Goal: Consume media (video, audio): Consume media (video, audio)

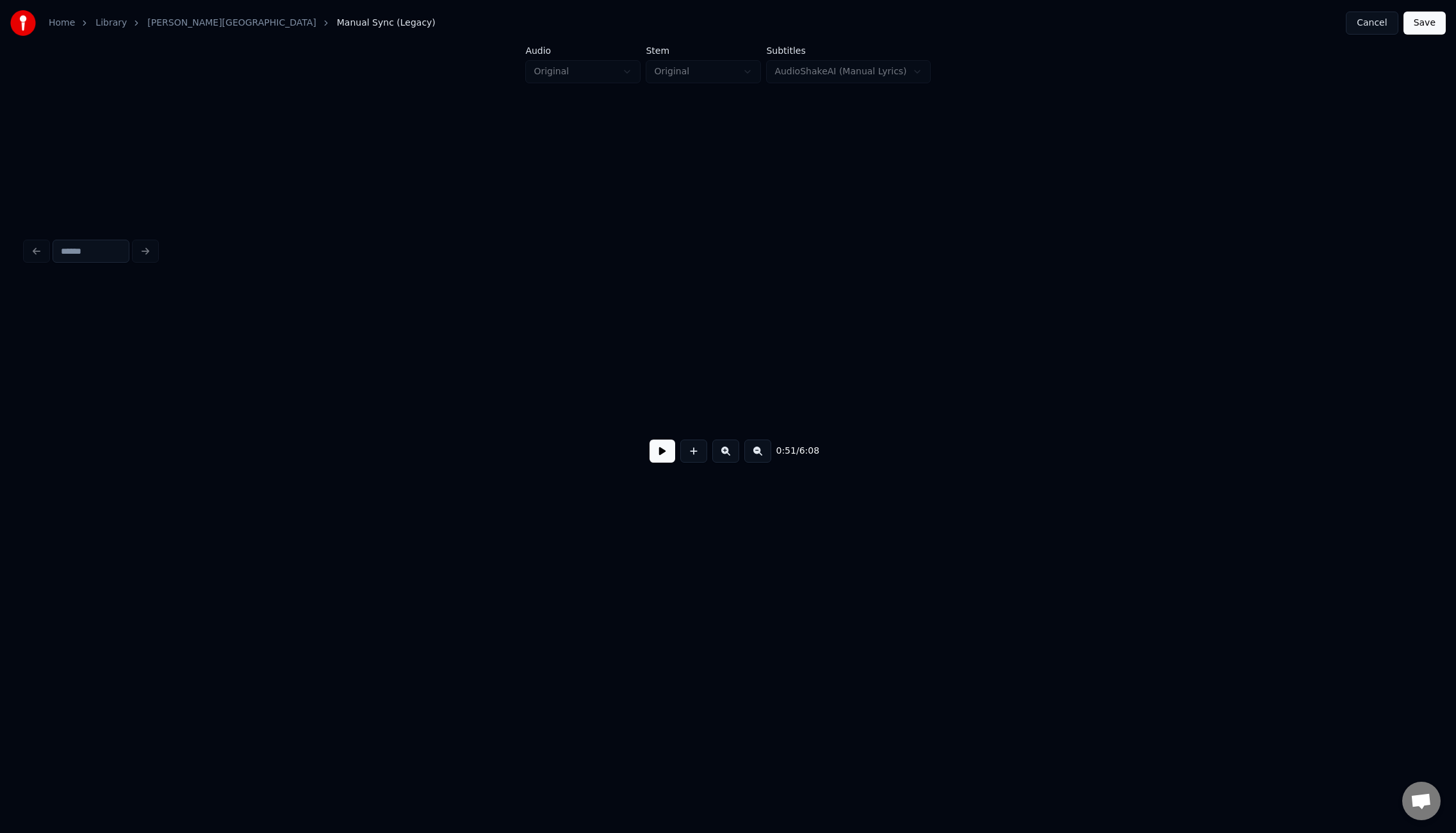
scroll to position [0, 4337]
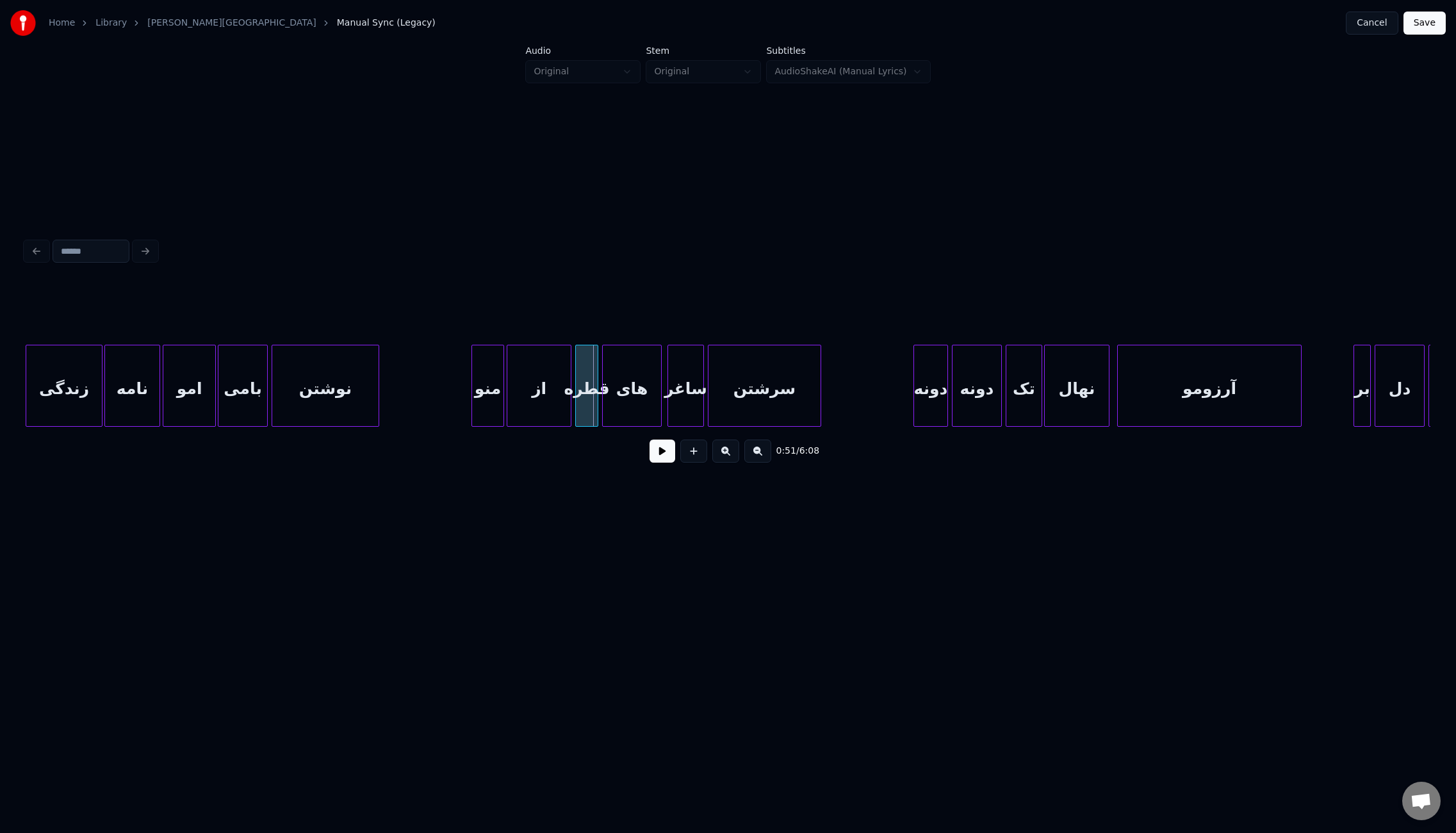
drag, startPoint x: 658, startPoint y: 453, endPoint x: 496, endPoint y: 470, distance: 162.9
click at [658, 453] on button at bounding box center [662, 450] width 25 height 23
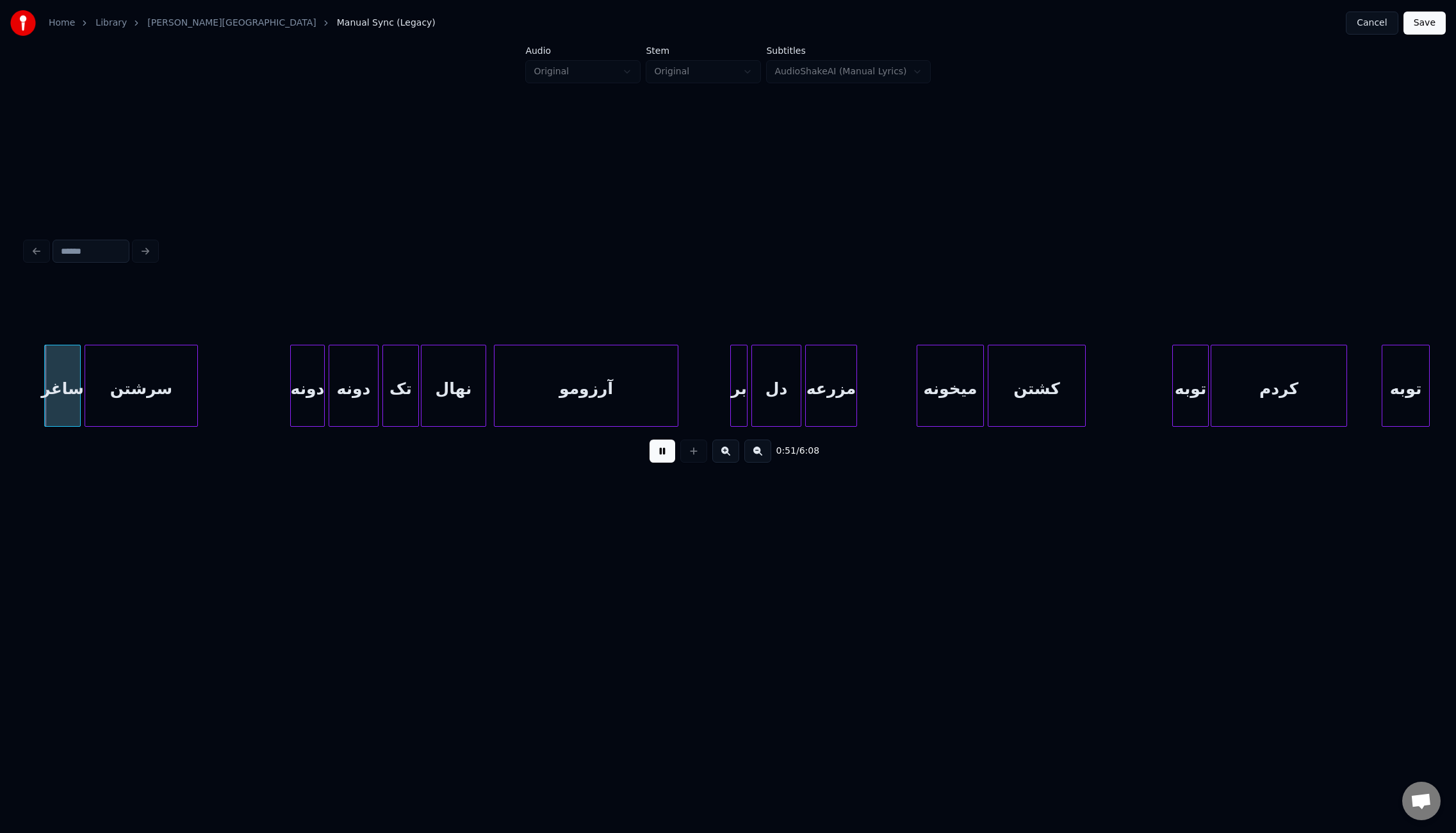
scroll to position [0, 4983]
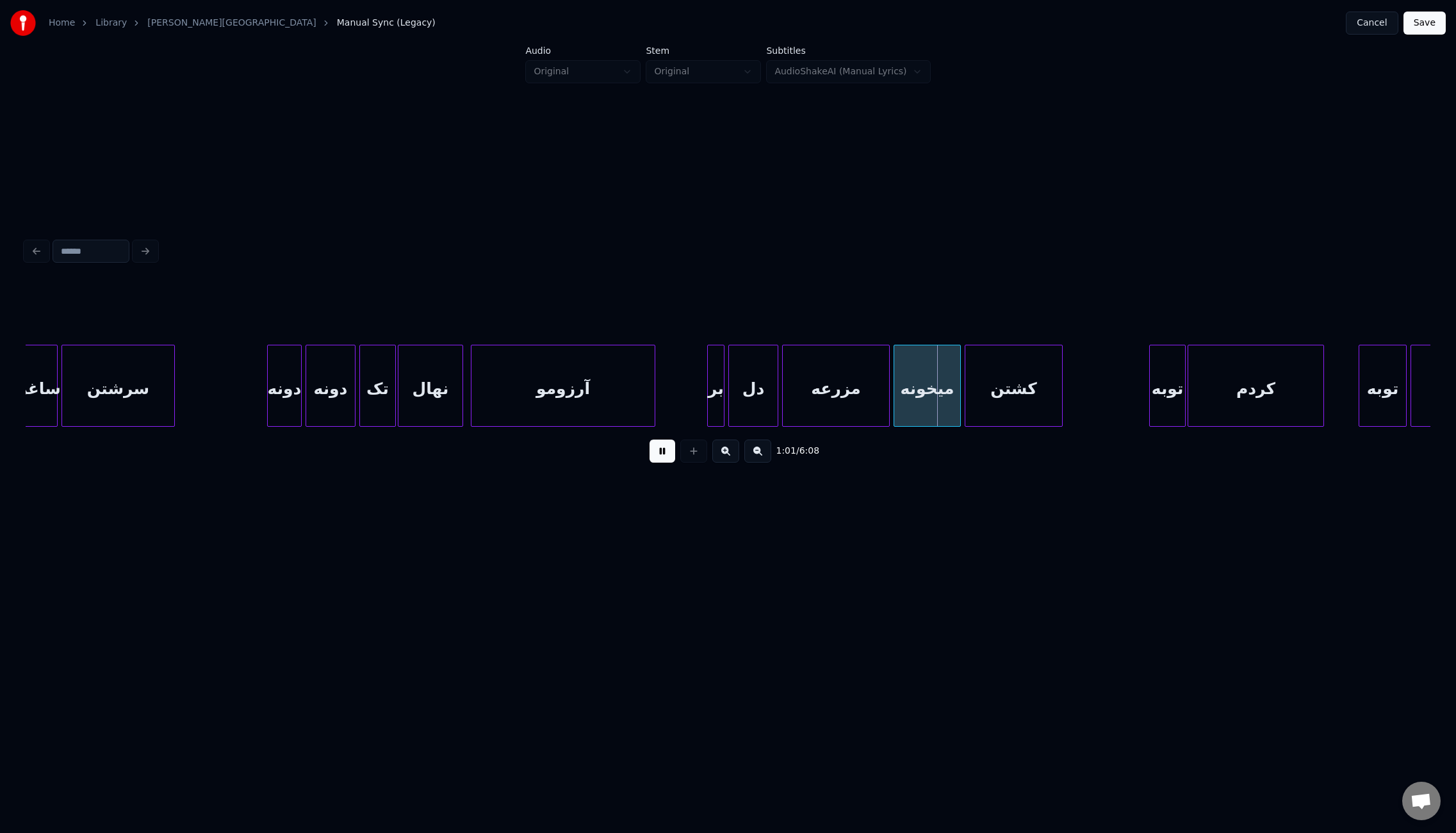
click at [887, 388] on div at bounding box center [887, 385] width 4 height 80
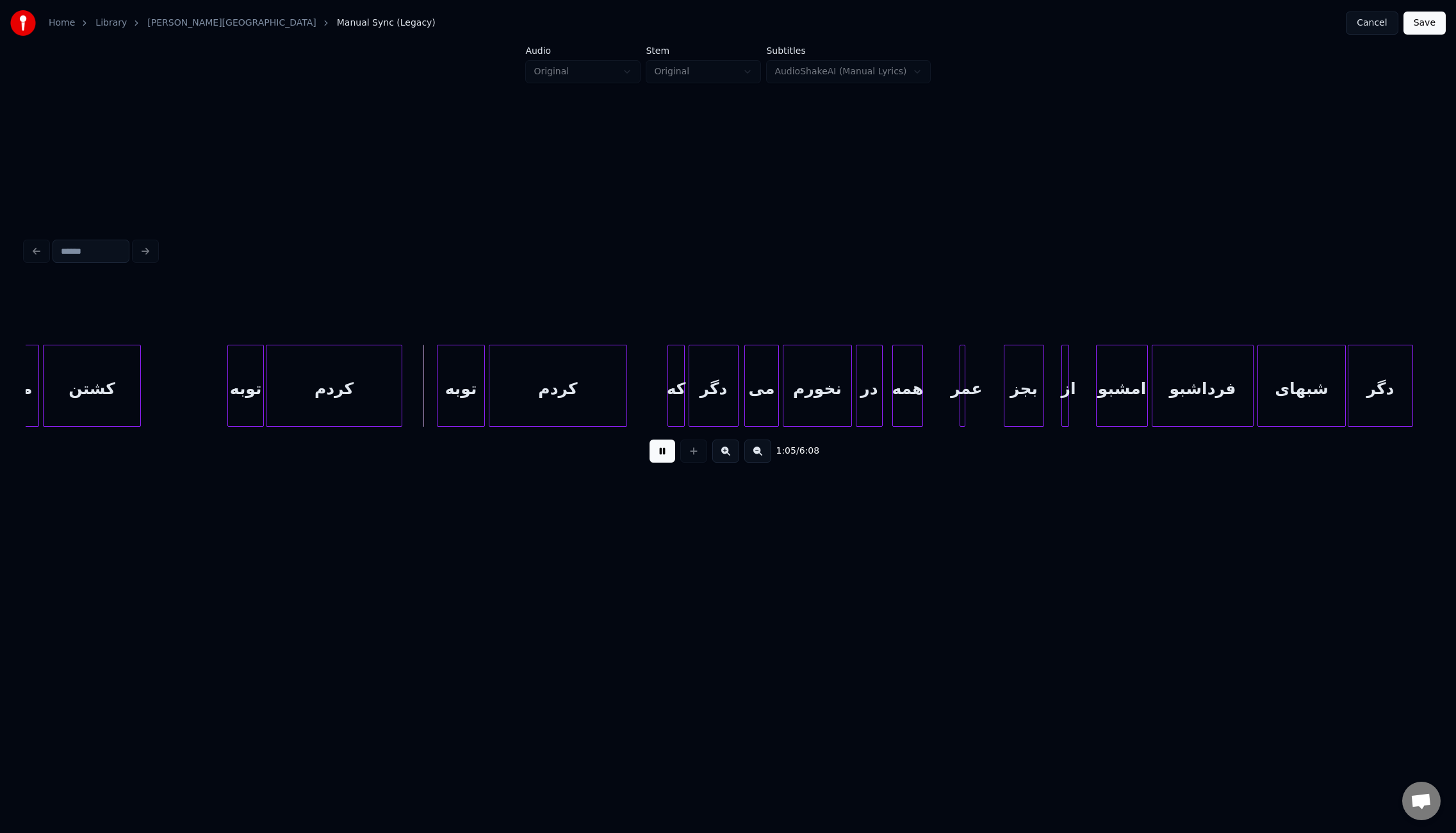
scroll to position [0, 5913]
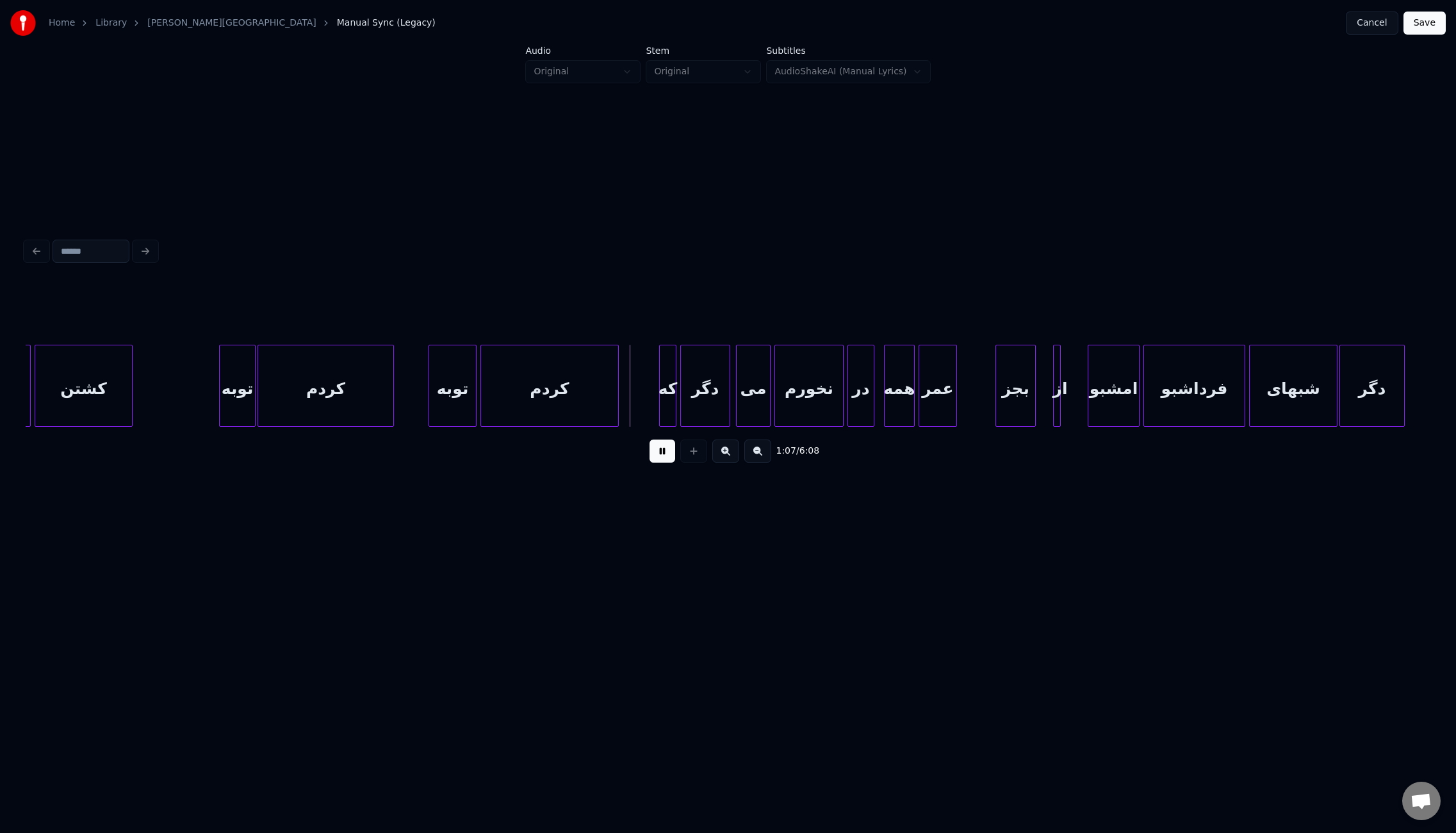
click at [919, 405] on div at bounding box center [921, 385] width 4 height 80
click at [1038, 403] on div at bounding box center [1040, 385] width 4 height 80
click at [1064, 394] on div at bounding box center [1066, 385] width 4 height 80
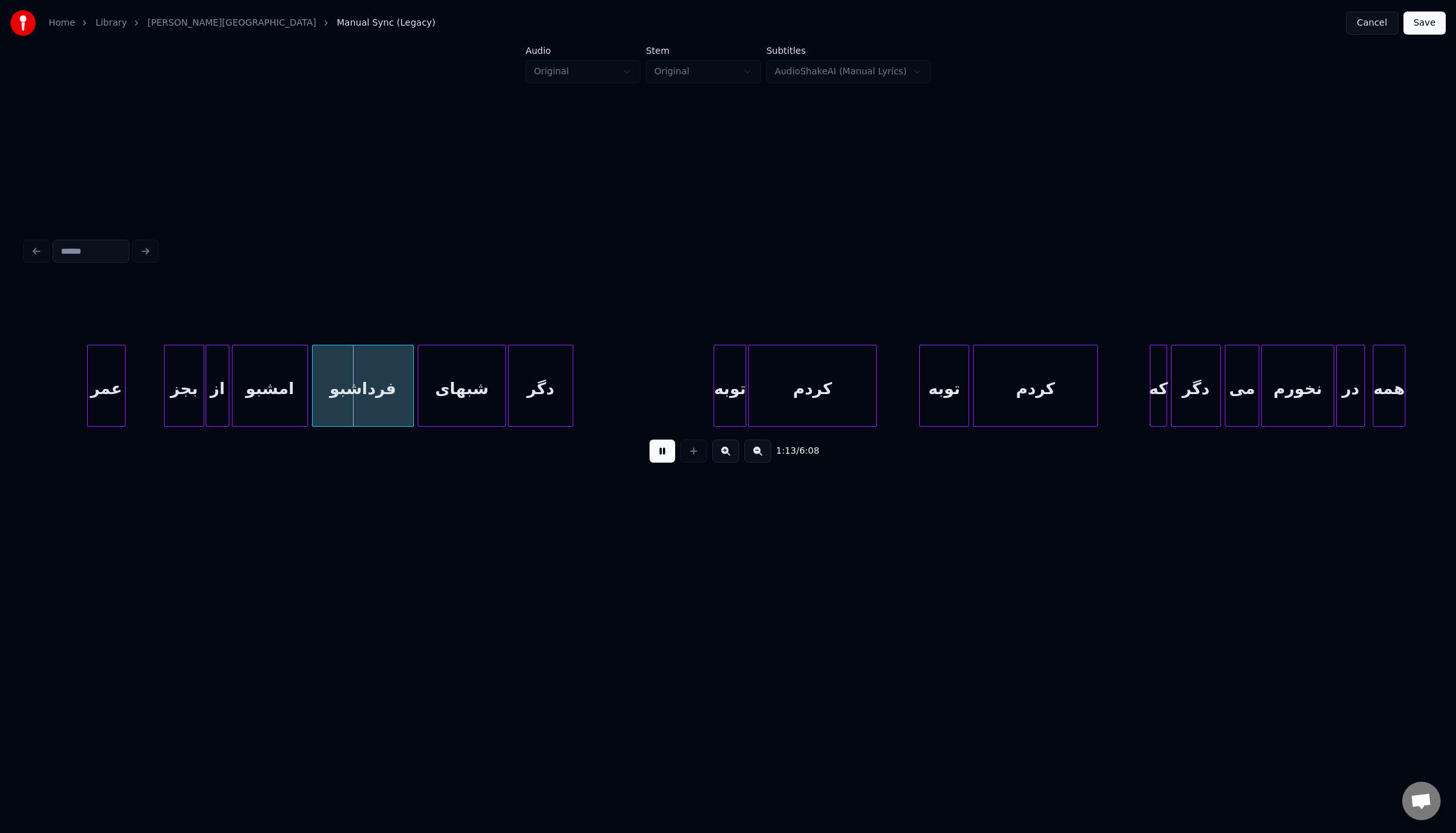
scroll to position [0, 6897]
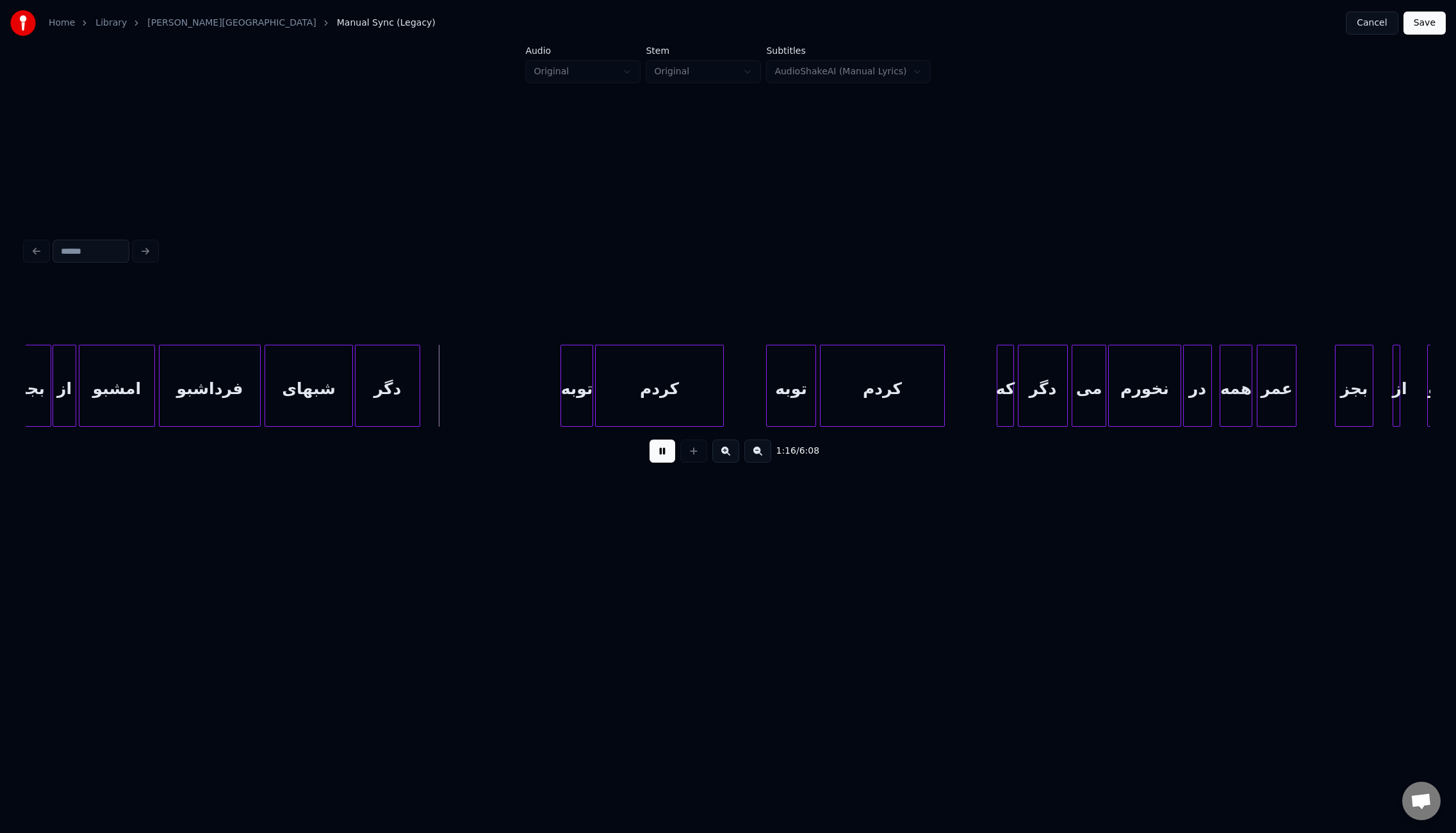
click at [1258, 396] on div at bounding box center [1259, 385] width 4 height 80
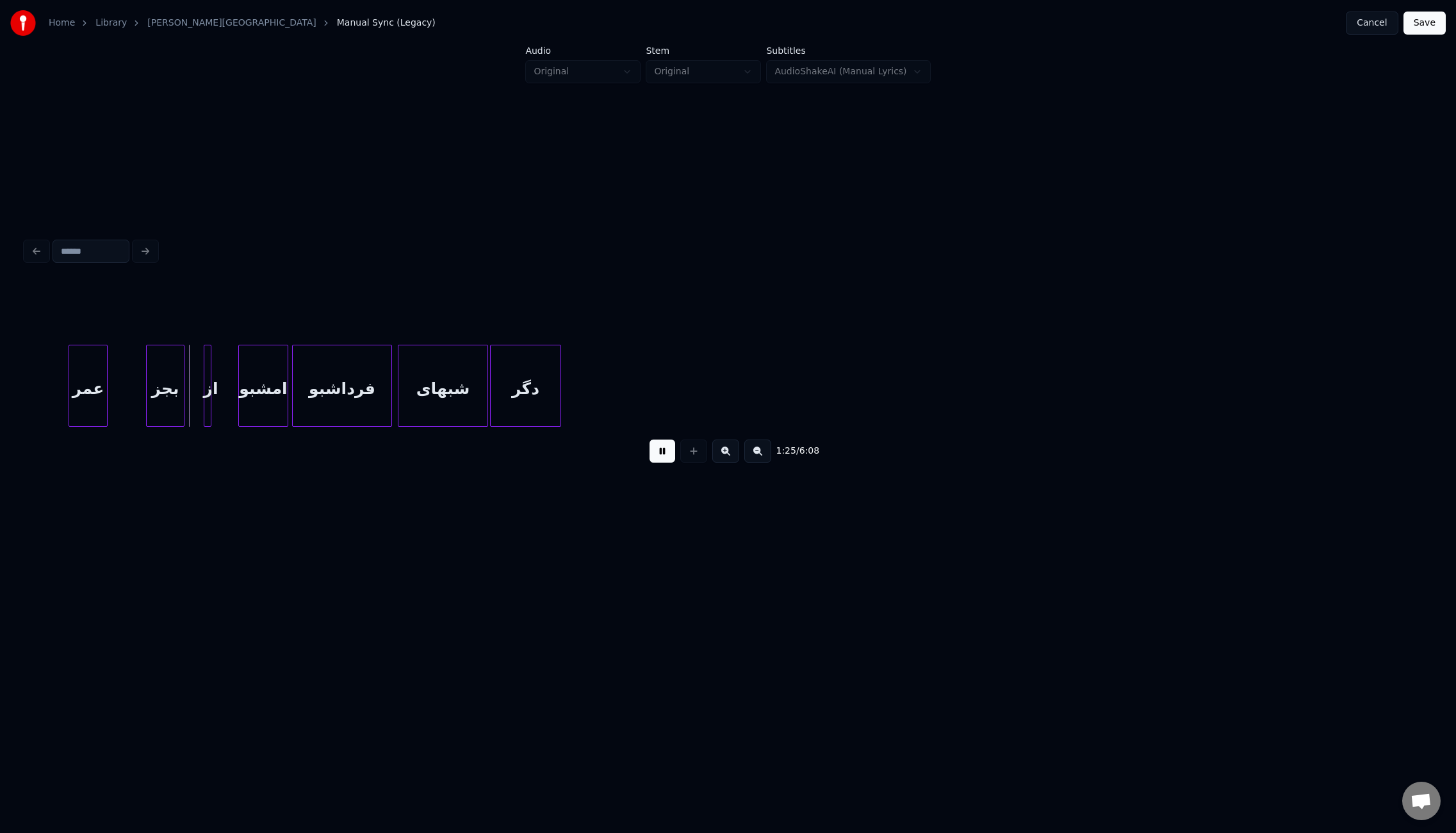
scroll to position [0, 8160]
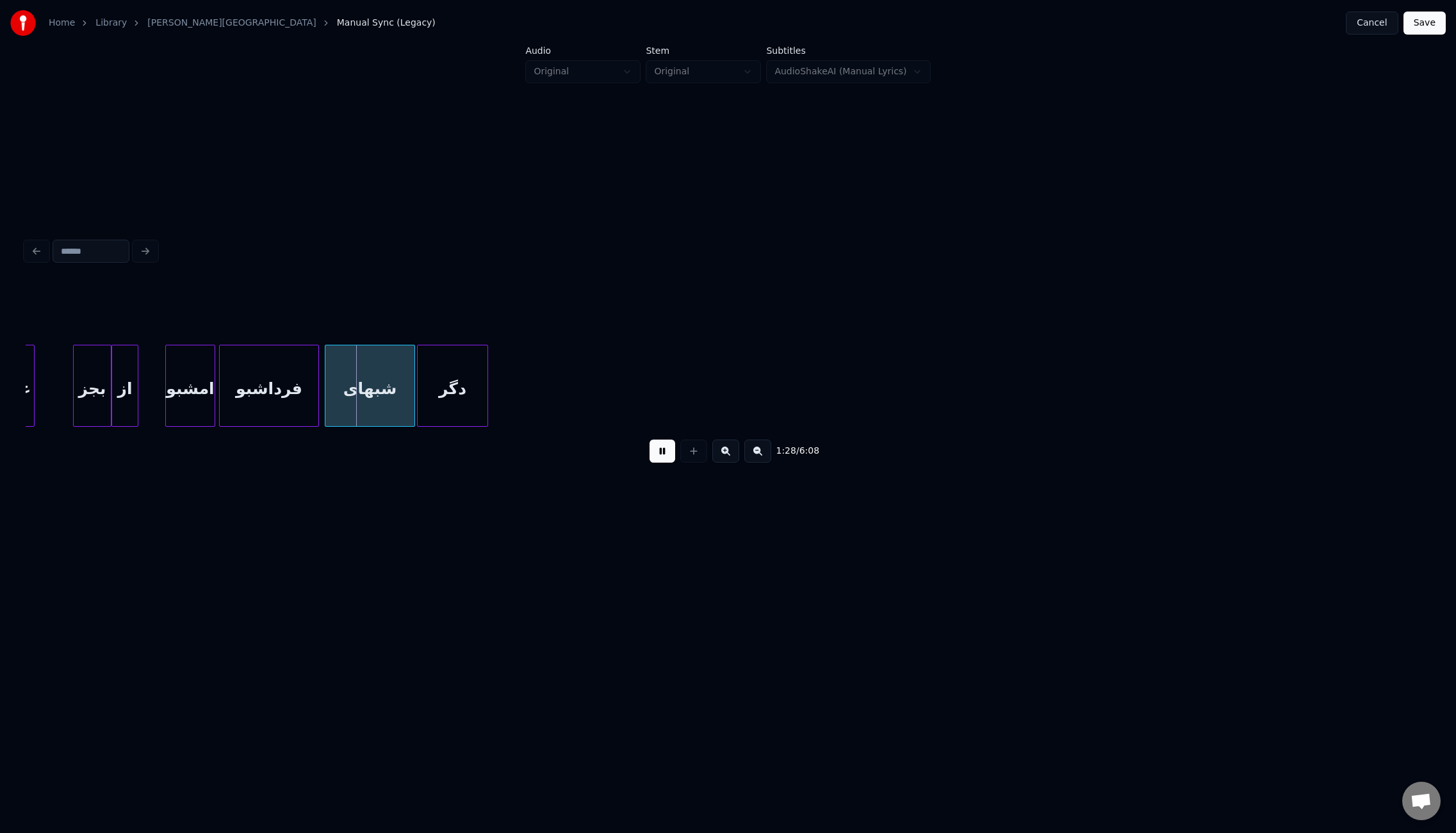
click at [113, 406] on div at bounding box center [113, 385] width 4 height 80
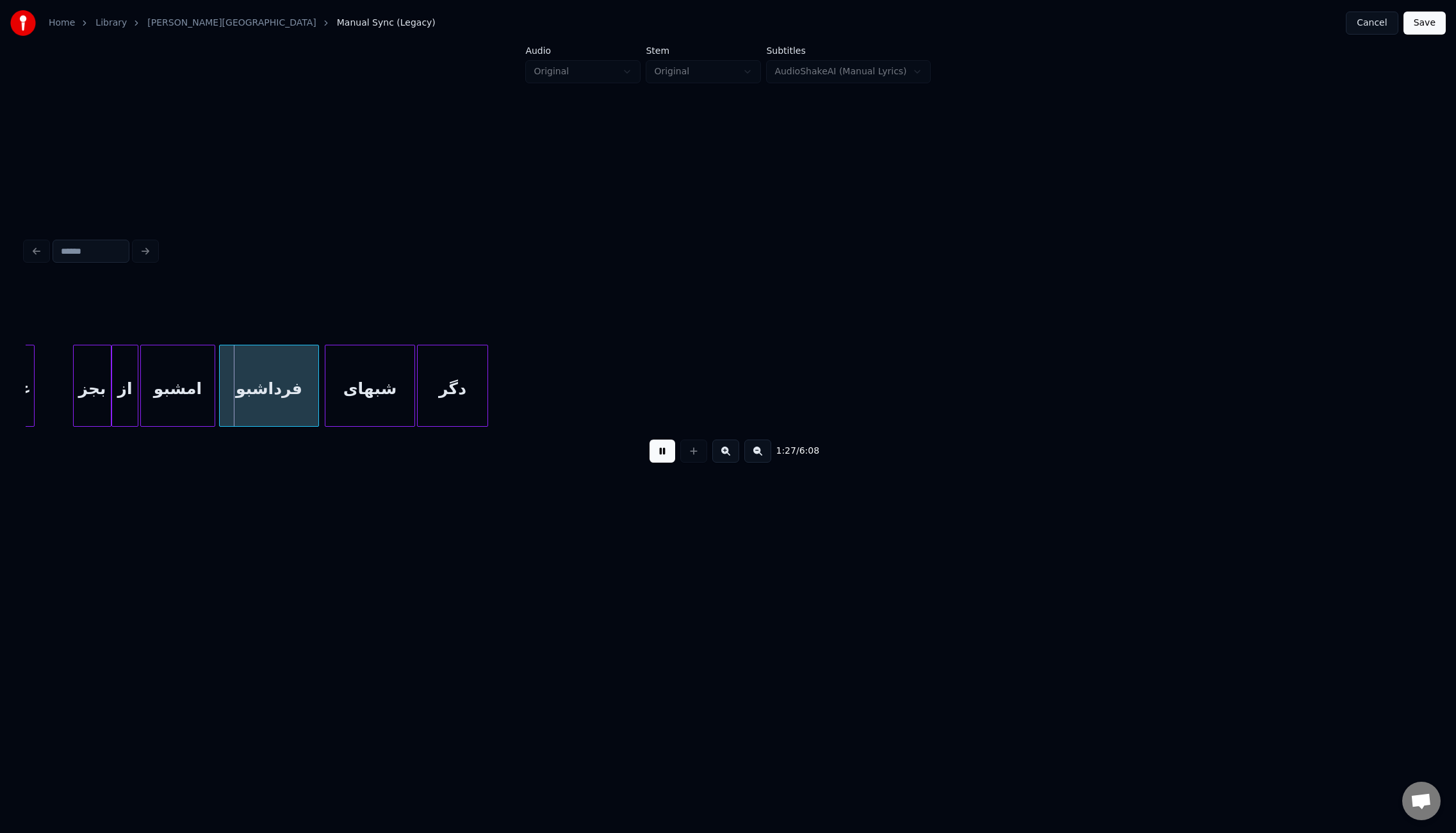
click at [141, 405] on div at bounding box center [142, 385] width 4 height 80
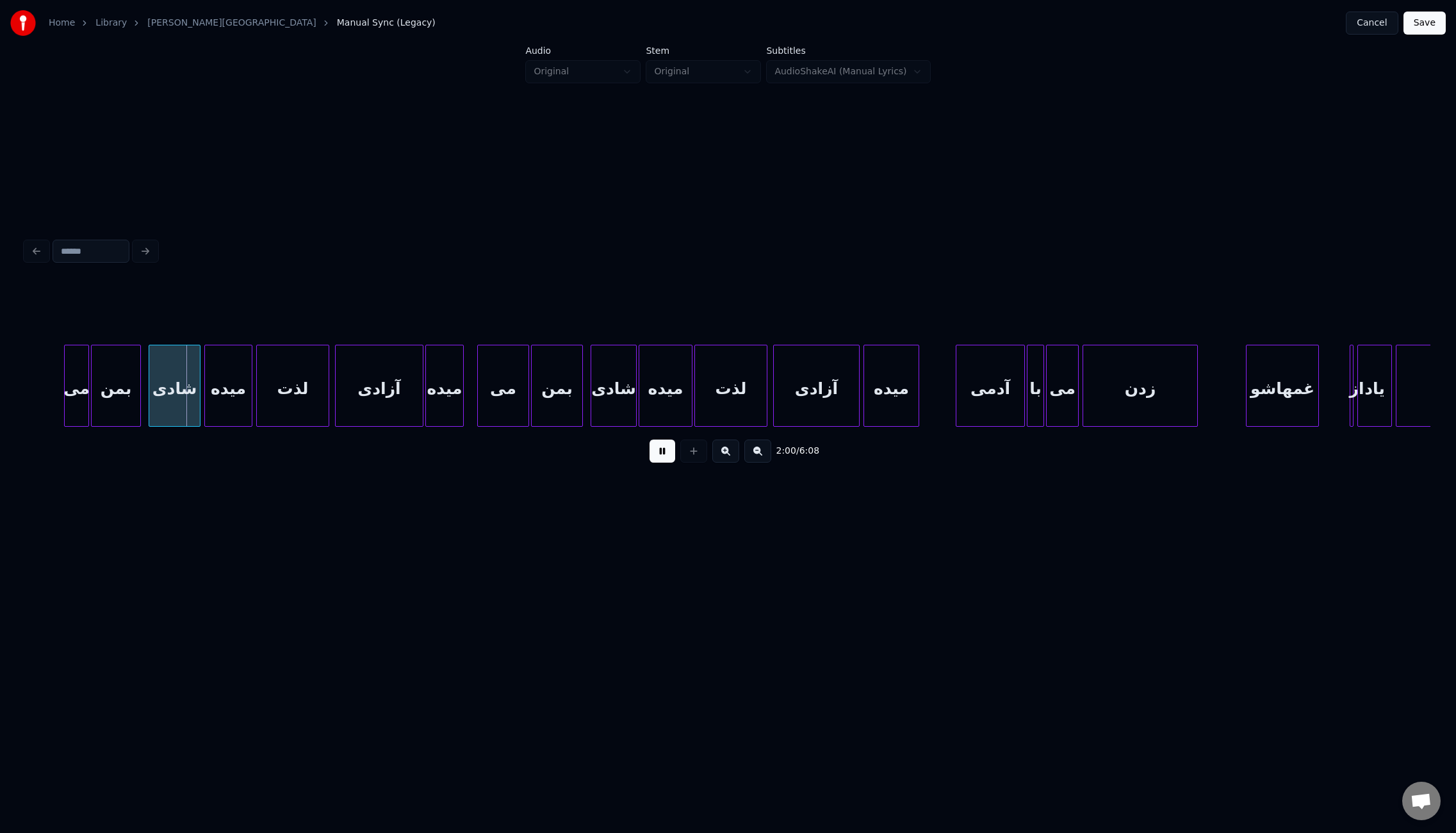
scroll to position [0, 11456]
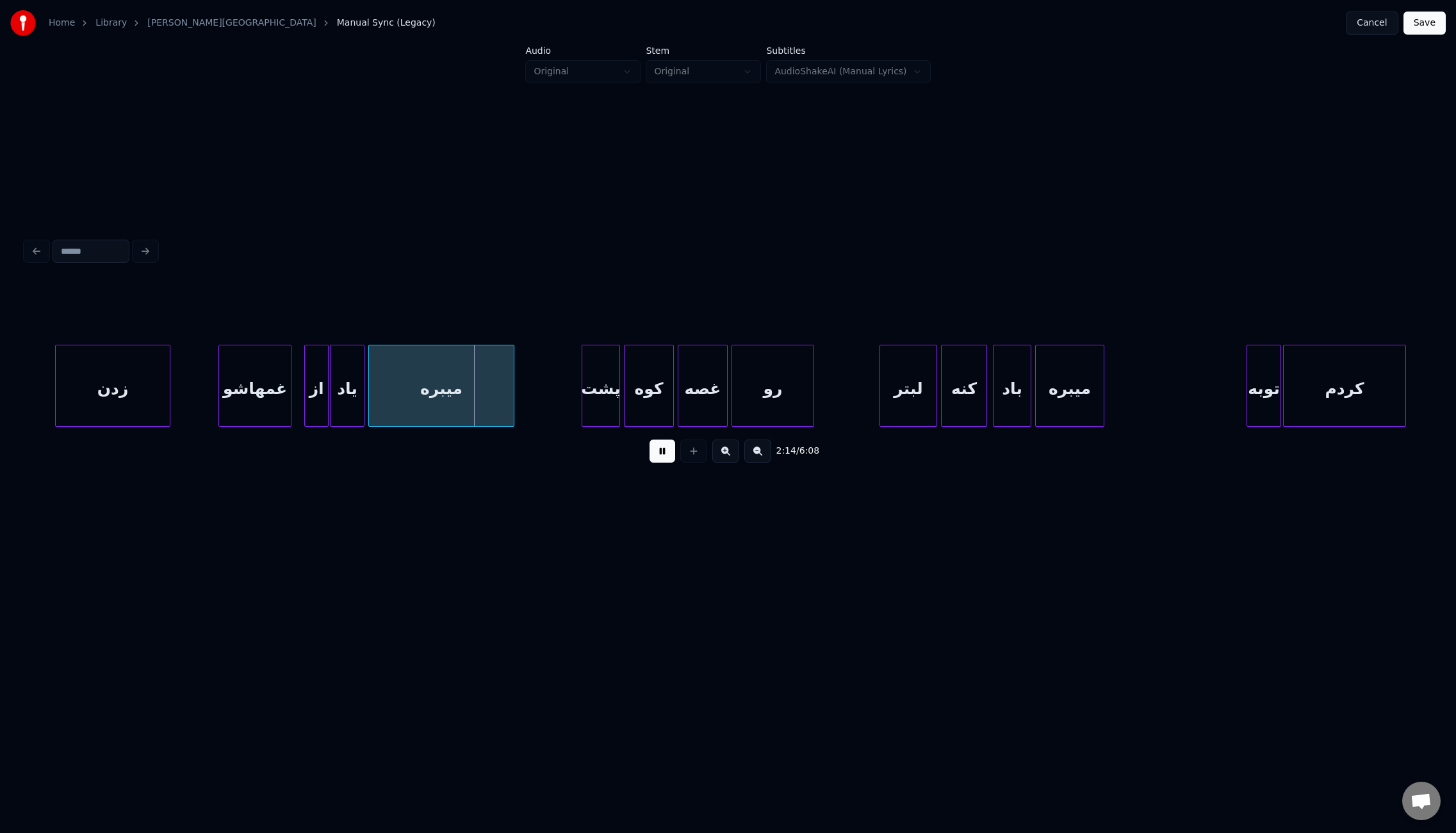
scroll to position [0, 12475]
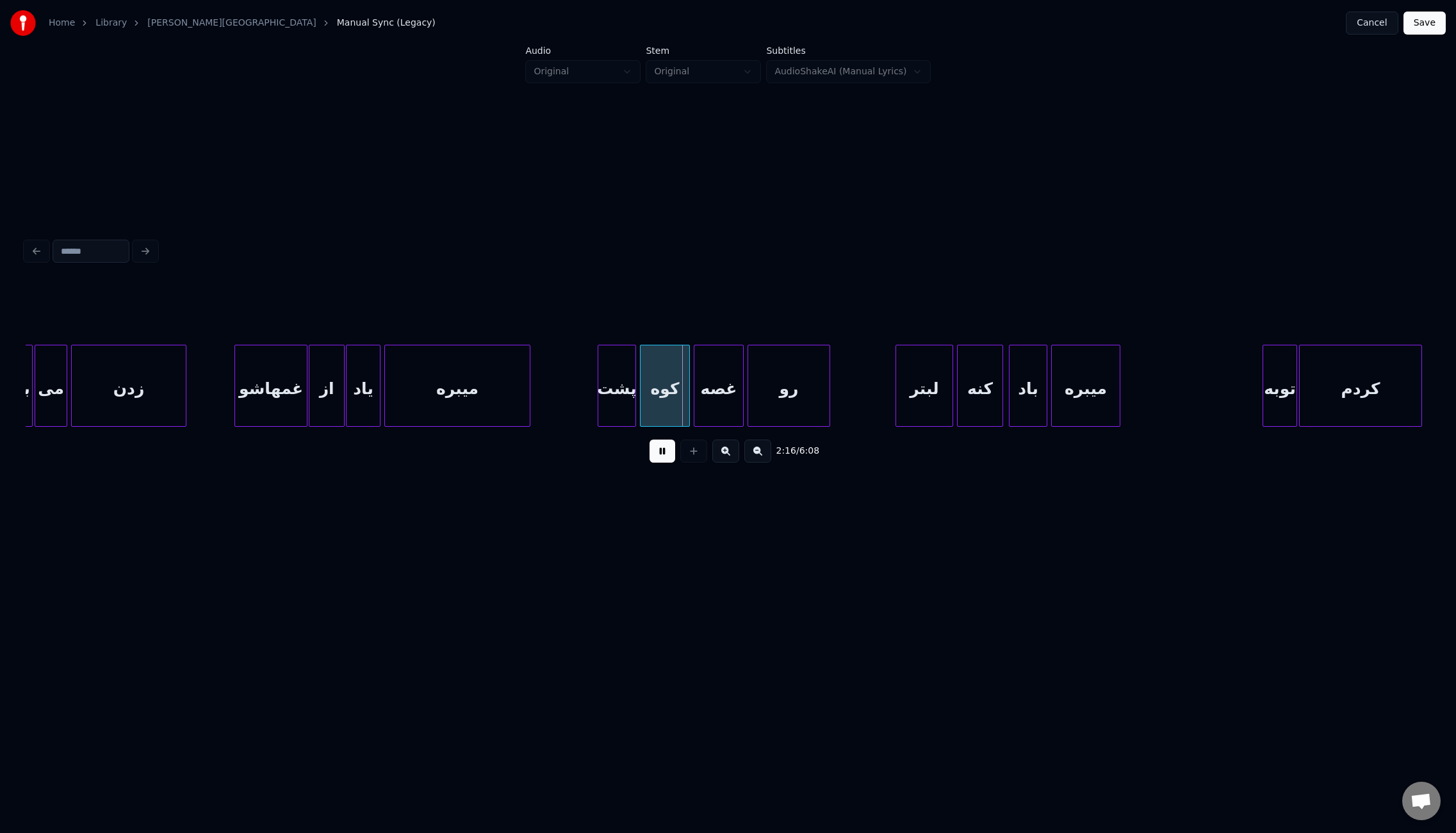
click at [309, 405] on div at bounding box center [311, 385] width 4 height 80
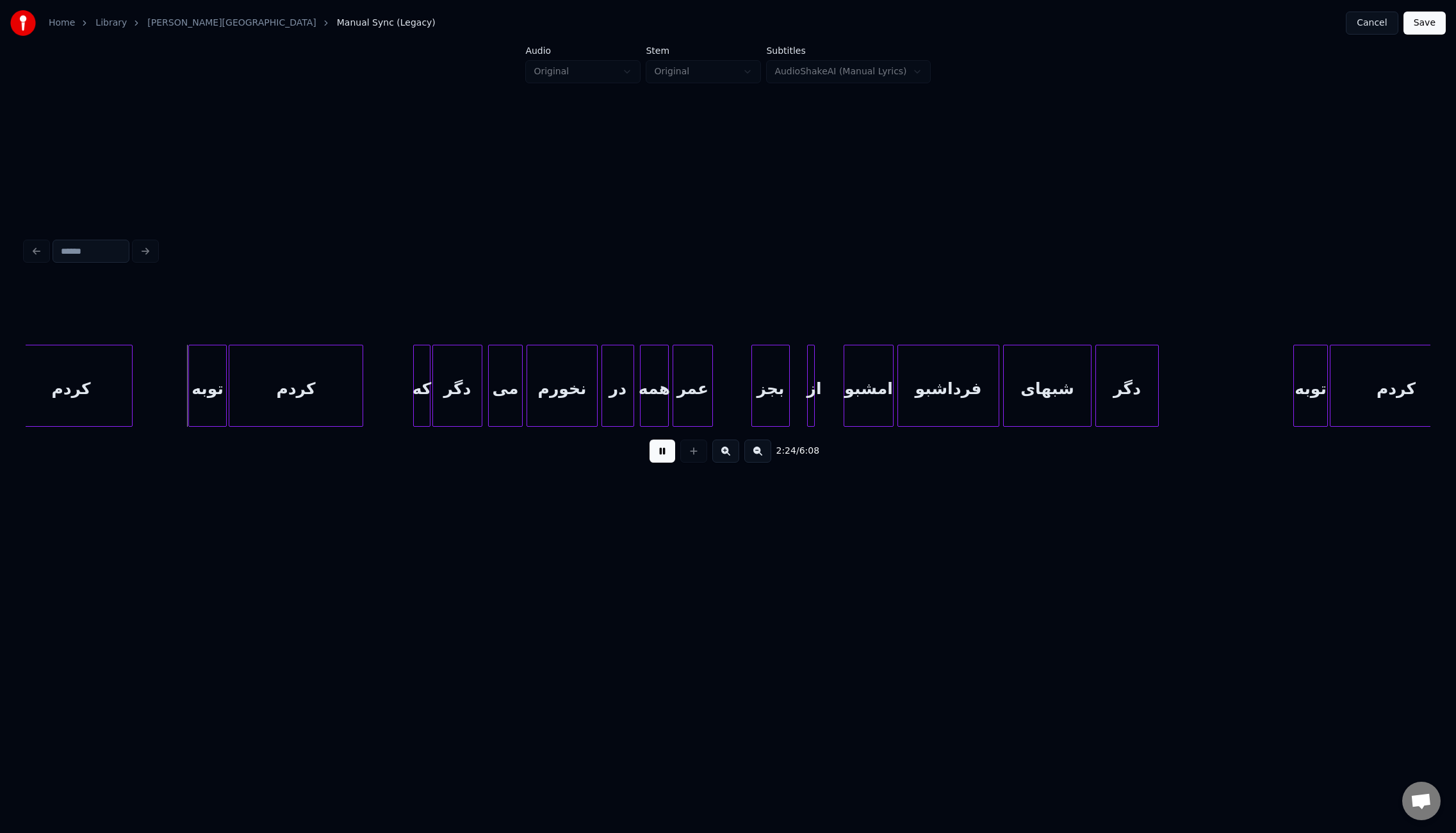
scroll to position [0, 13756]
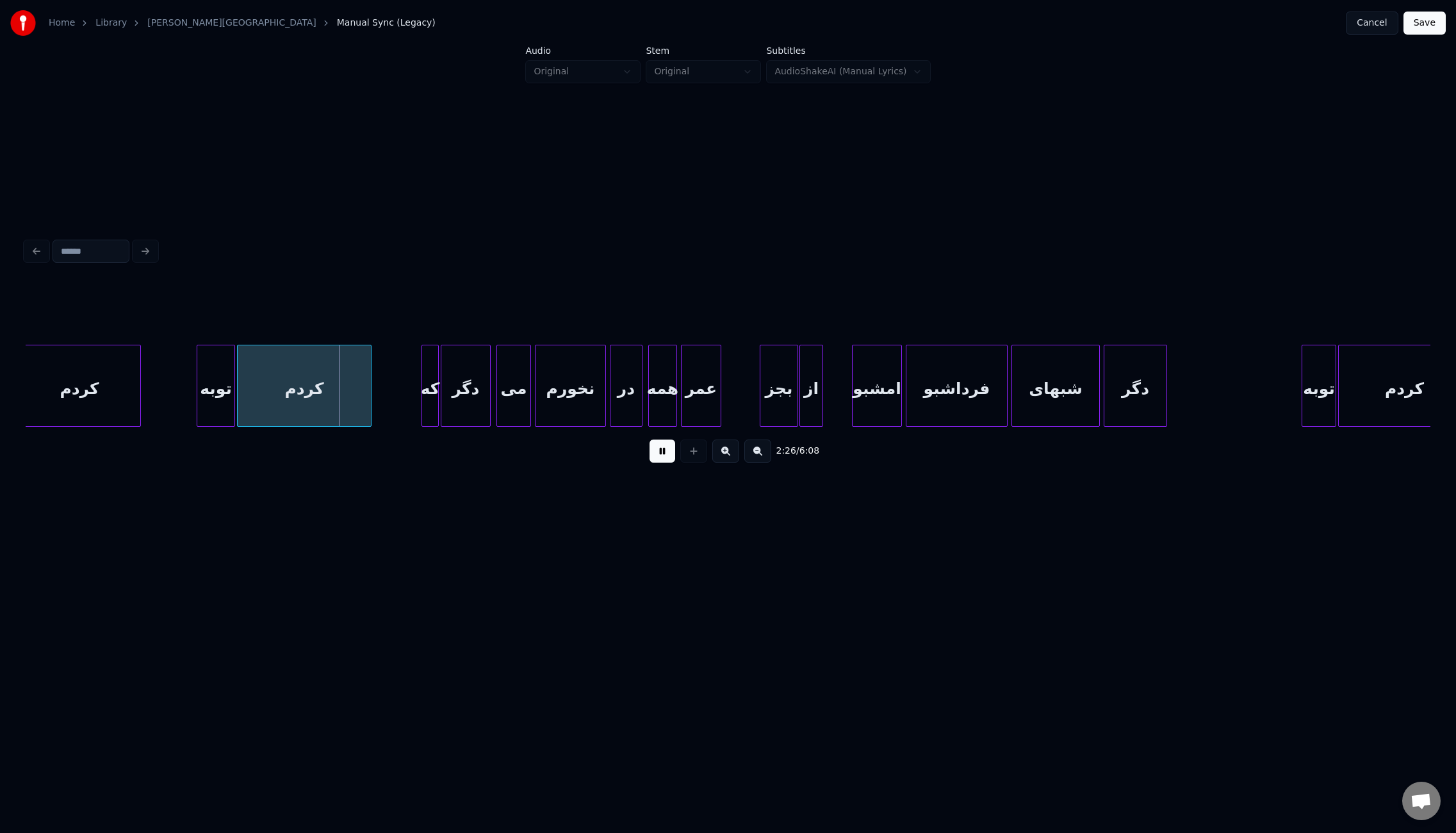
click at [800, 415] on div at bounding box center [802, 385] width 4 height 80
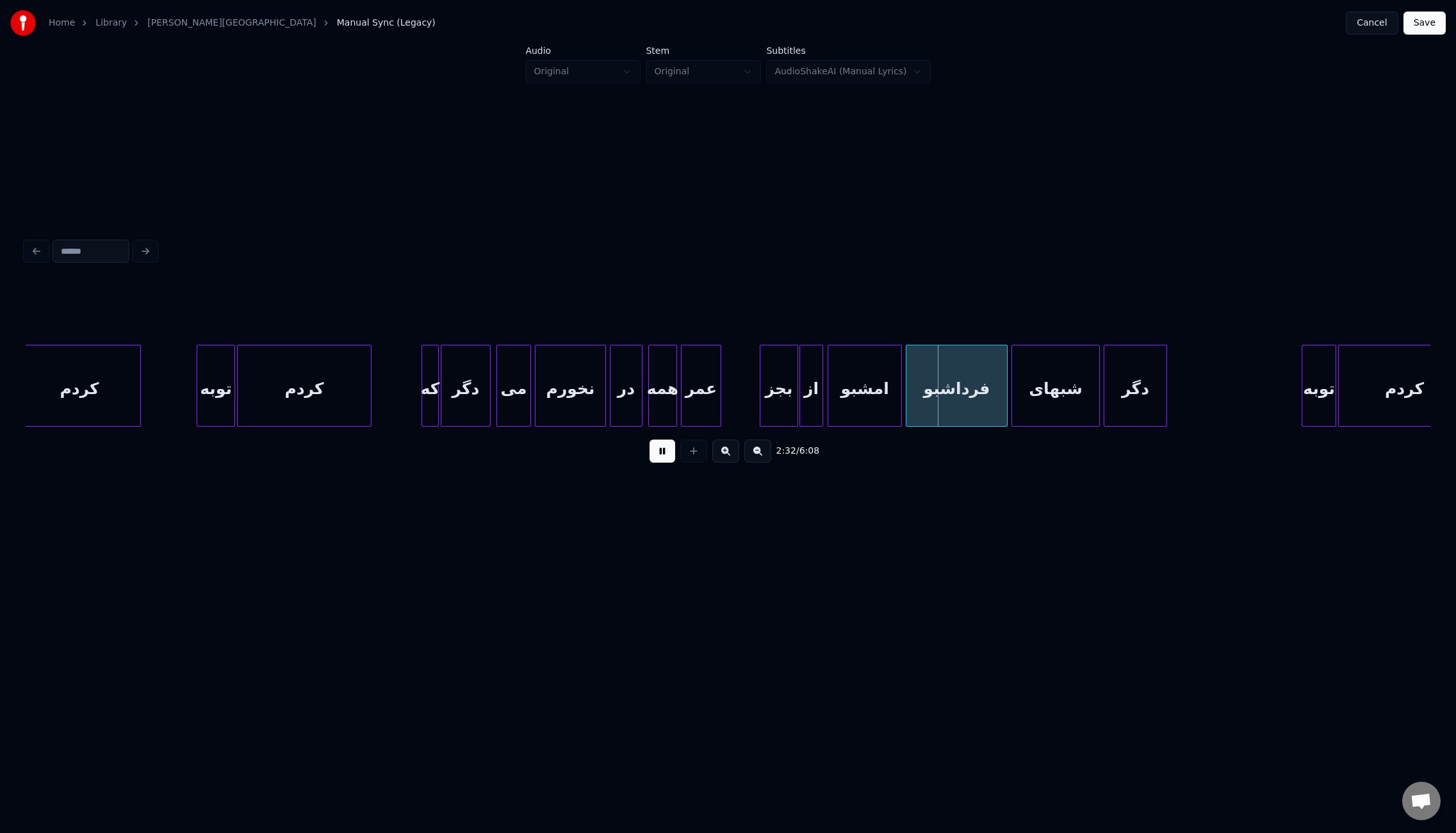
click at [828, 410] on div at bounding box center [830, 385] width 4 height 80
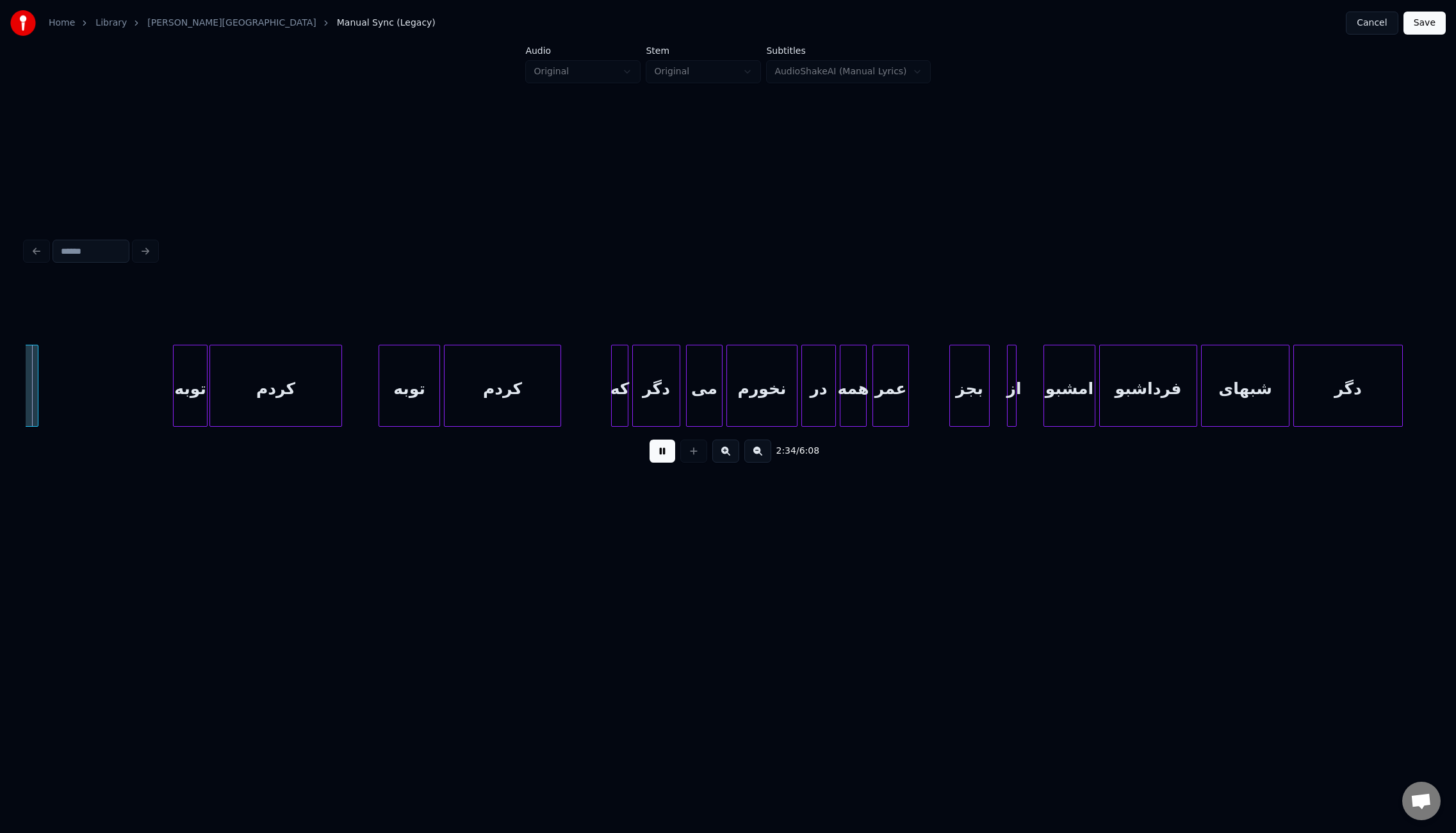
scroll to position [0, 14899]
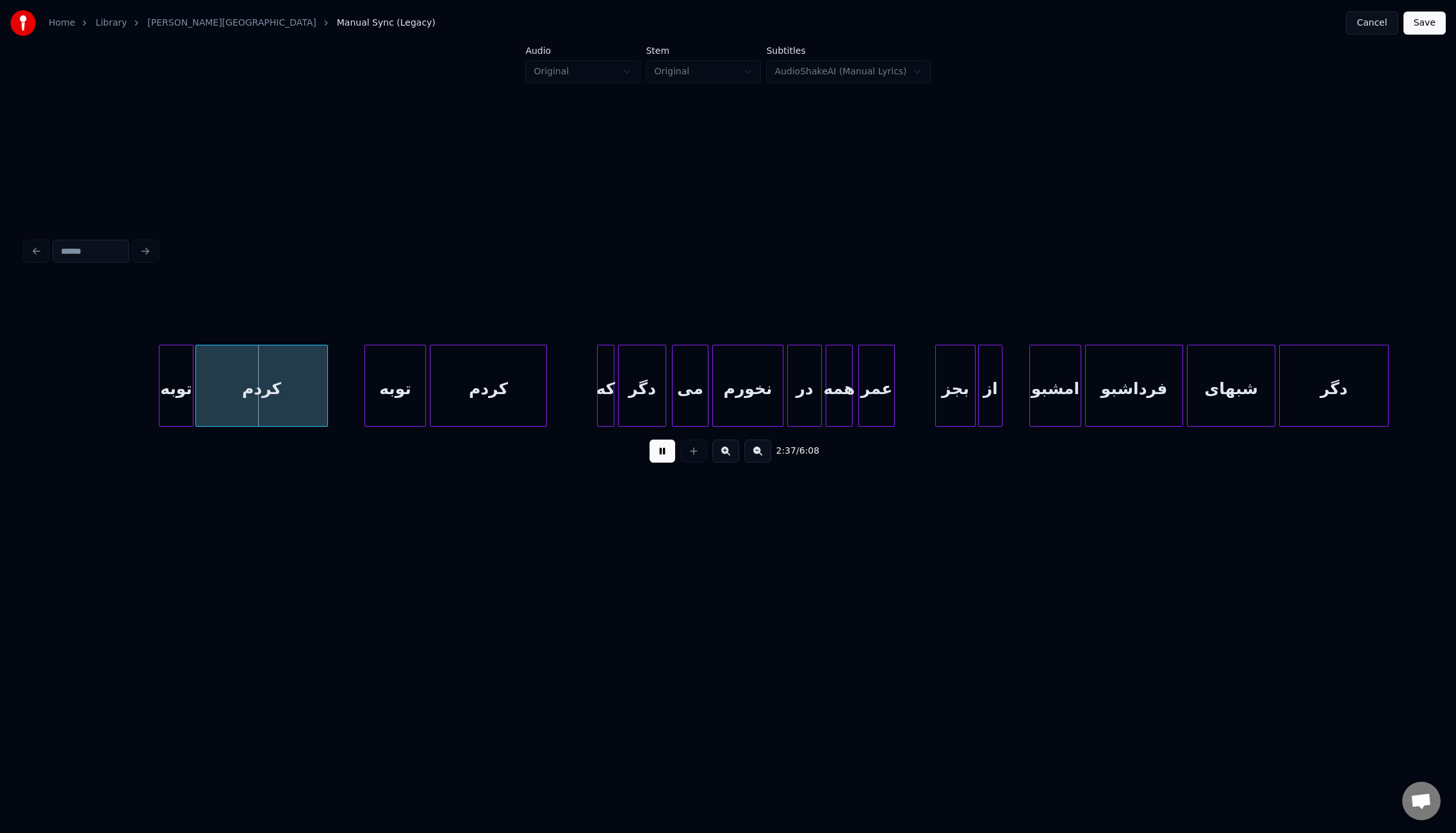
click at [980, 394] on div at bounding box center [980, 385] width 4 height 80
click at [1029, 402] on div "امشبو" at bounding box center [1055, 385] width 52 height 82
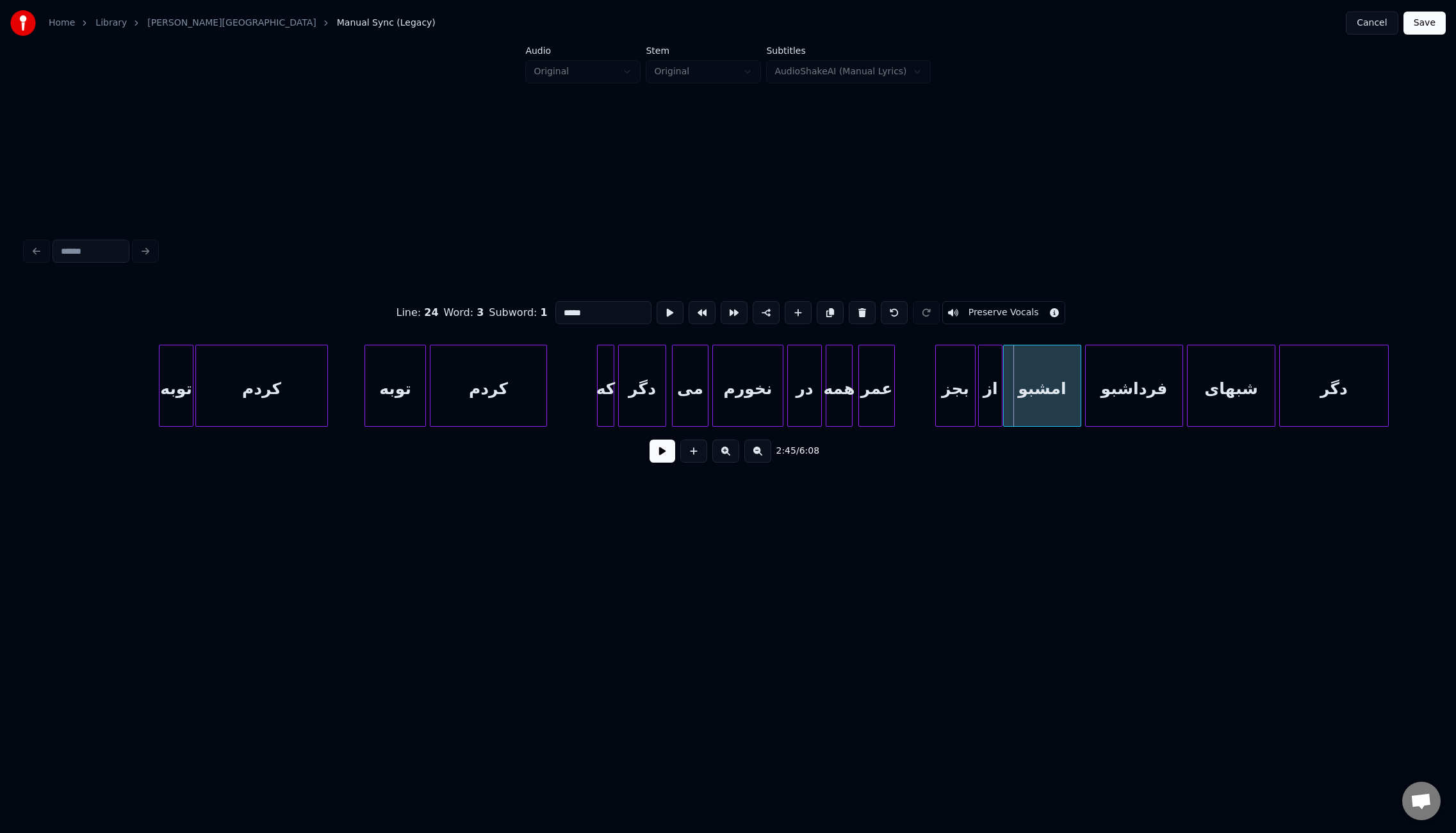
click at [1004, 401] on div at bounding box center [1006, 385] width 4 height 80
click at [669, 459] on button at bounding box center [662, 450] width 25 height 23
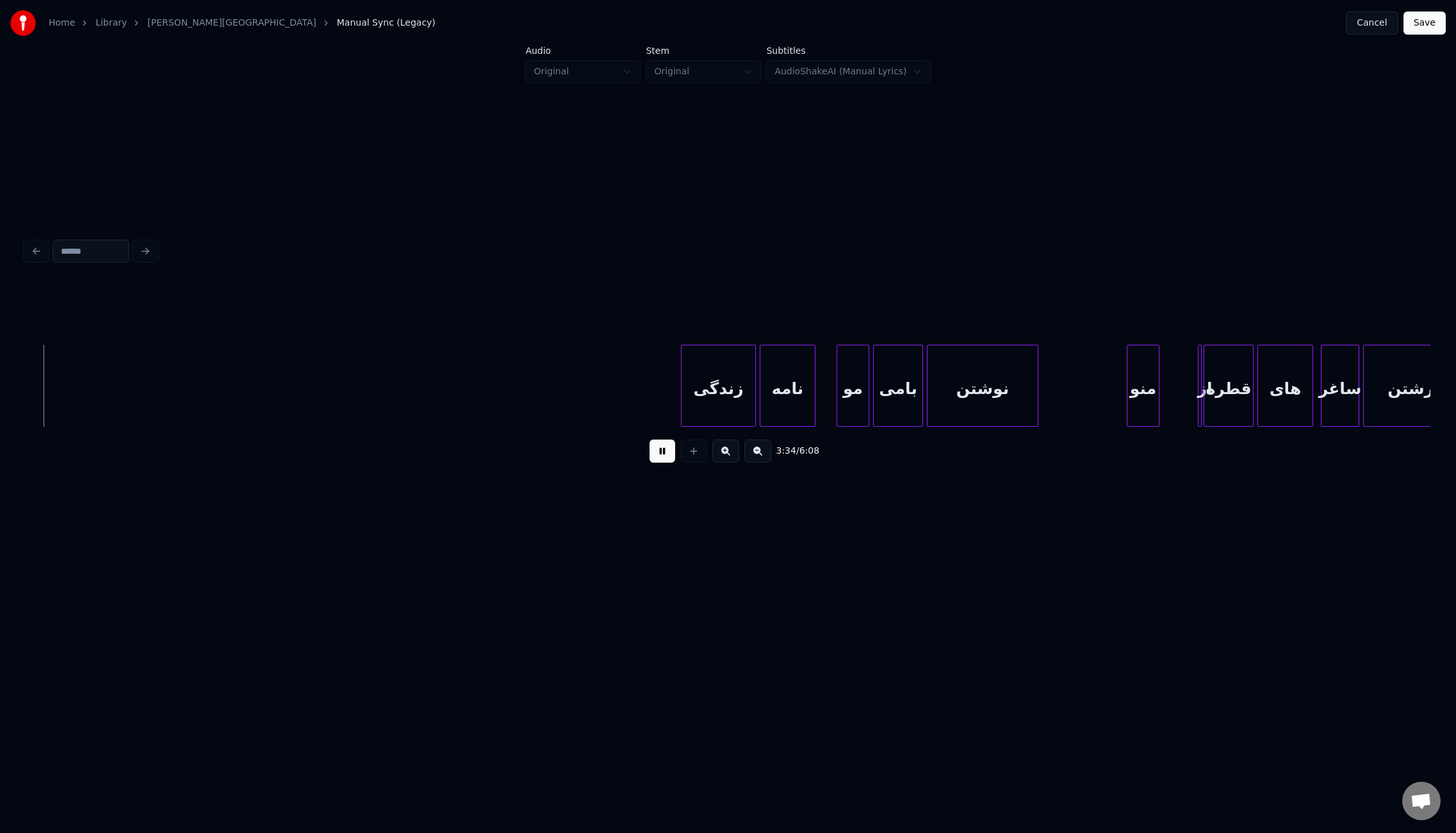
scroll to position [0, 20569]
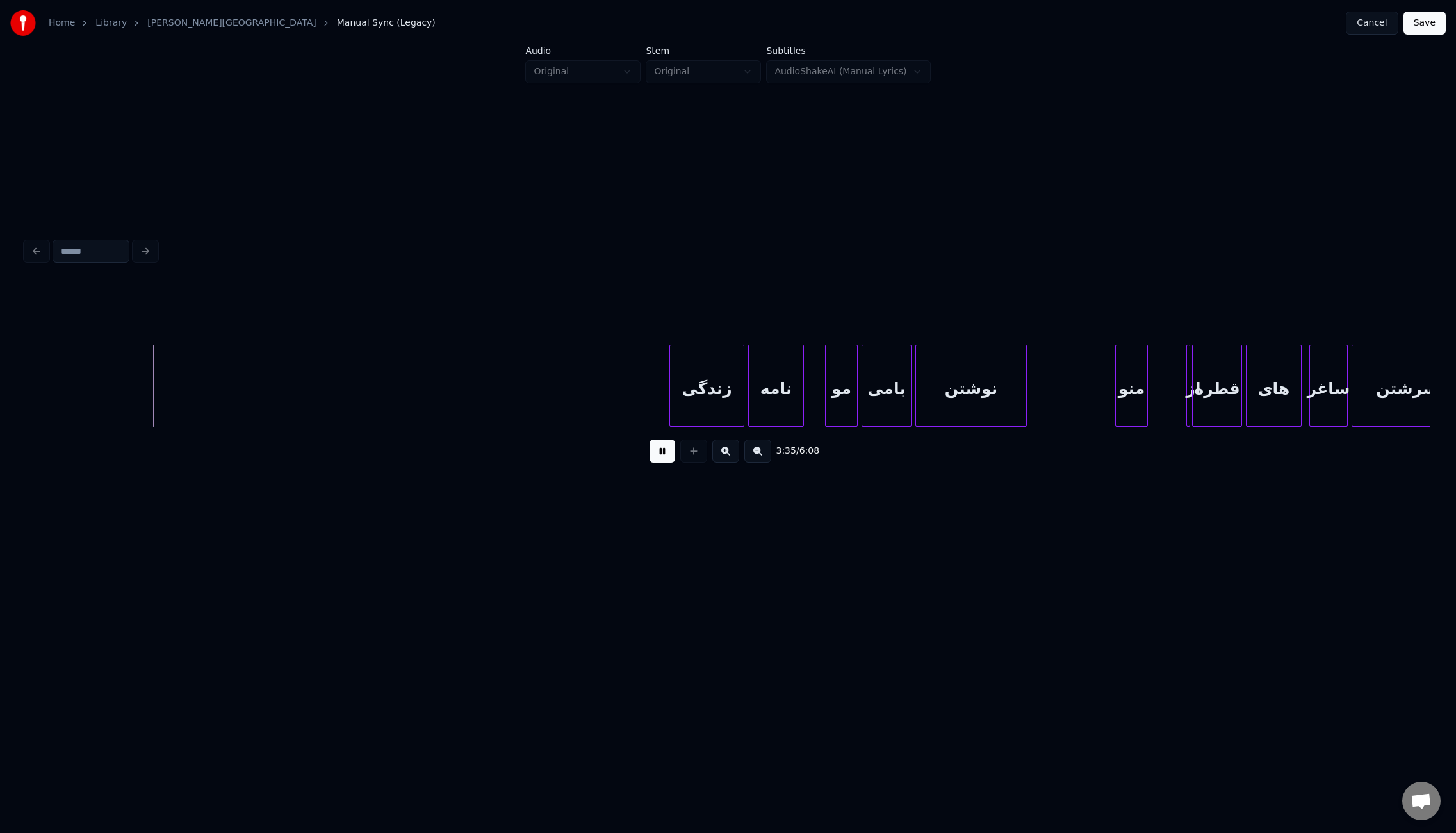
click at [838, 391] on div "مو" at bounding box center [841, 389] width 31 height 87
click at [560, 307] on input "**" at bounding box center [603, 312] width 96 height 23
click at [560, 307] on input "**" at bounding box center [603, 312] width 96 height 23
type input "*"
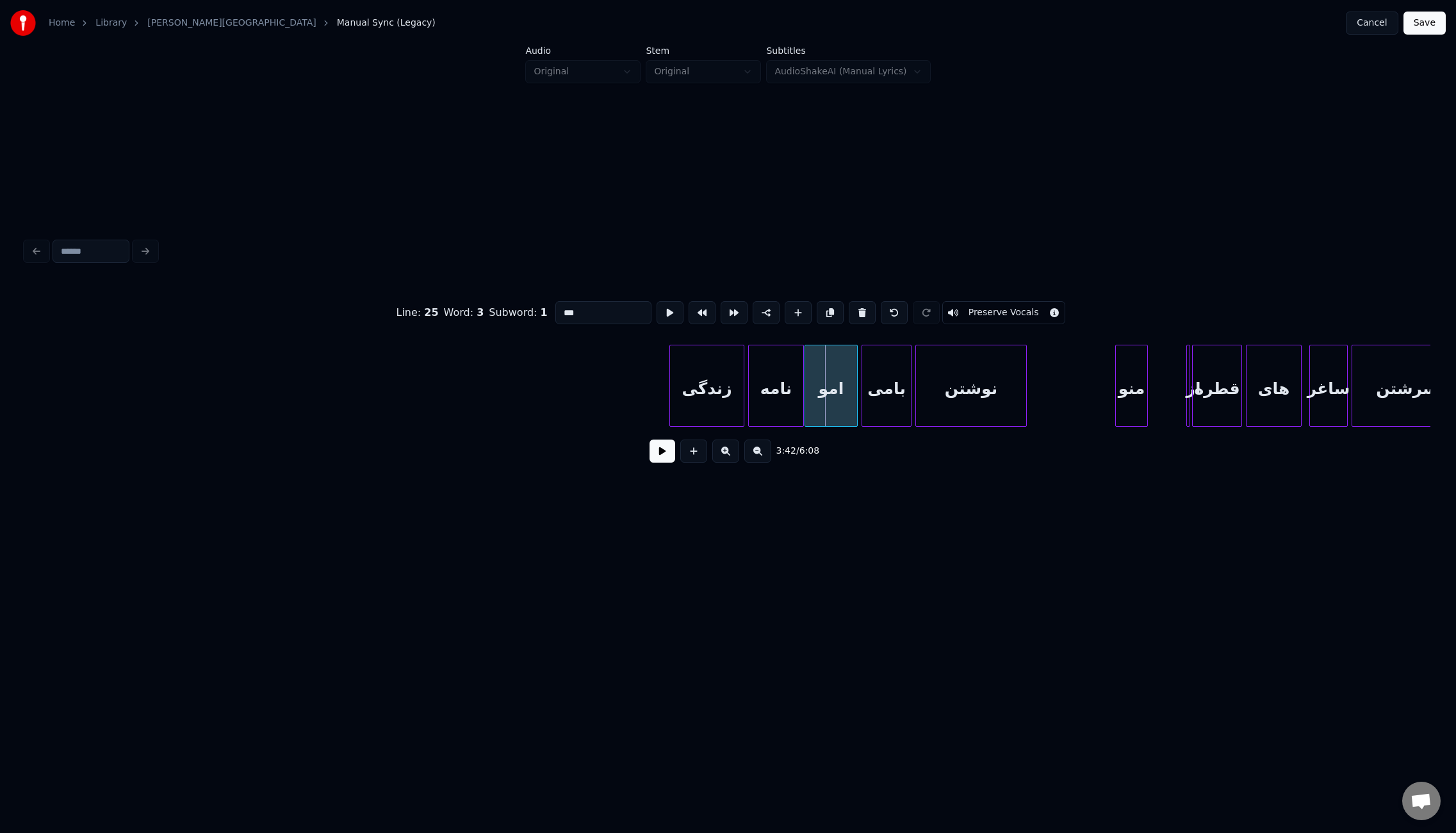
click at [805, 396] on div at bounding box center [807, 385] width 4 height 80
click at [1155, 408] on div "از" at bounding box center [1162, 389] width 22 height 87
click at [1189, 411] on div at bounding box center [1188, 385] width 4 height 80
type input "***"
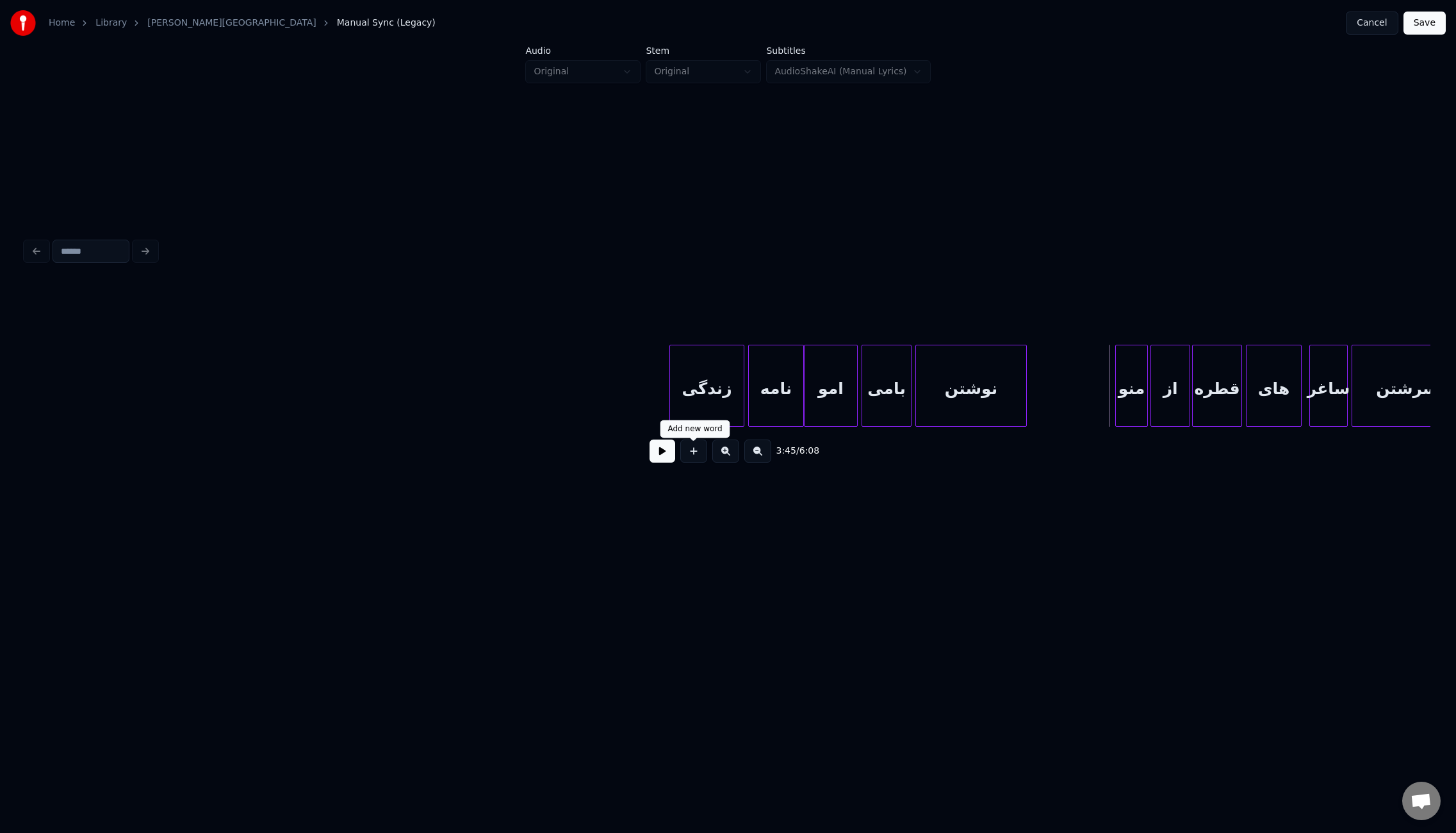
click at [675, 459] on div "3:45 / 6:08" at bounding box center [727, 450] width 1384 height 28
click at [670, 456] on button at bounding box center [662, 450] width 25 height 23
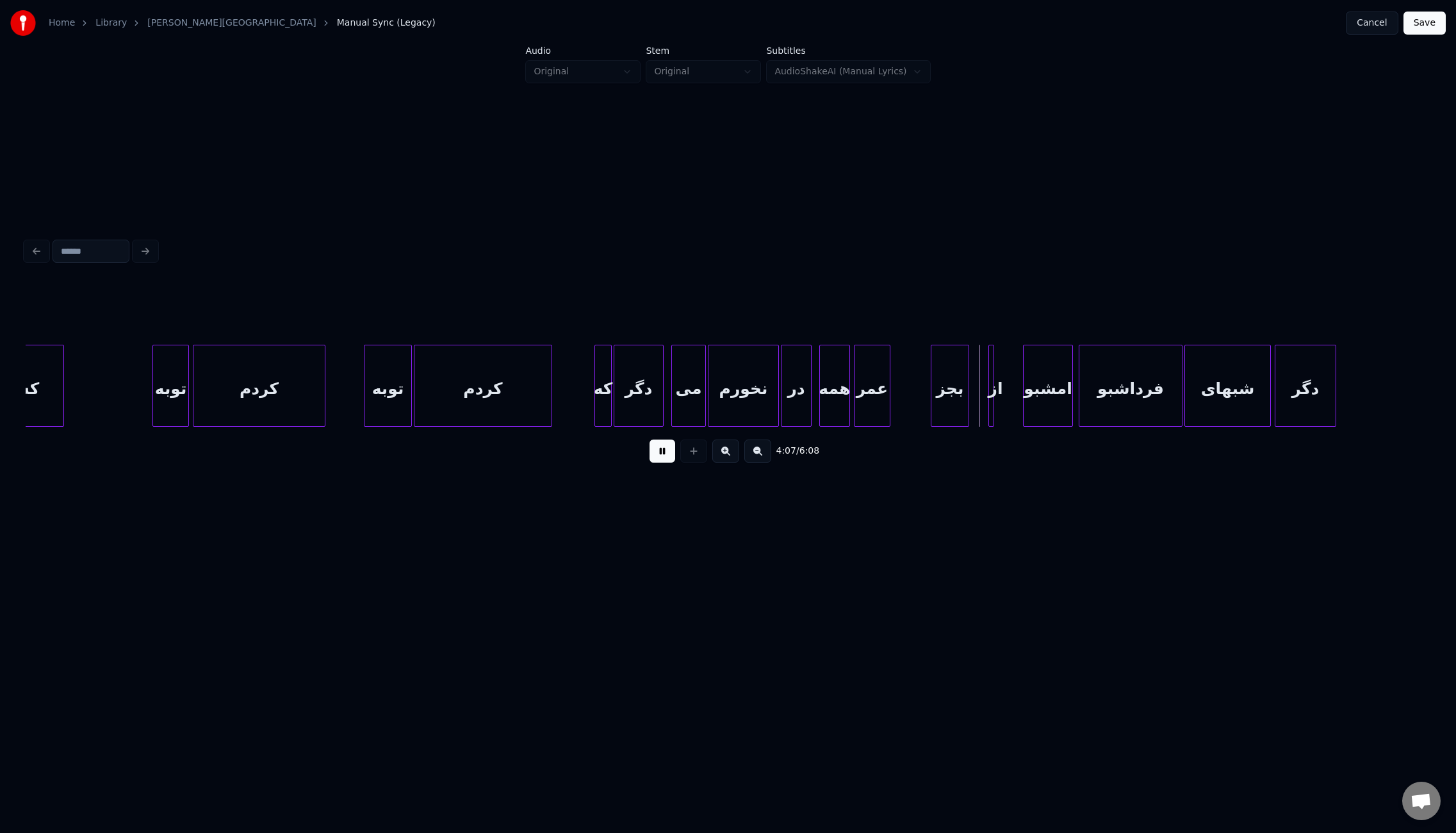
scroll to position [0, 23168]
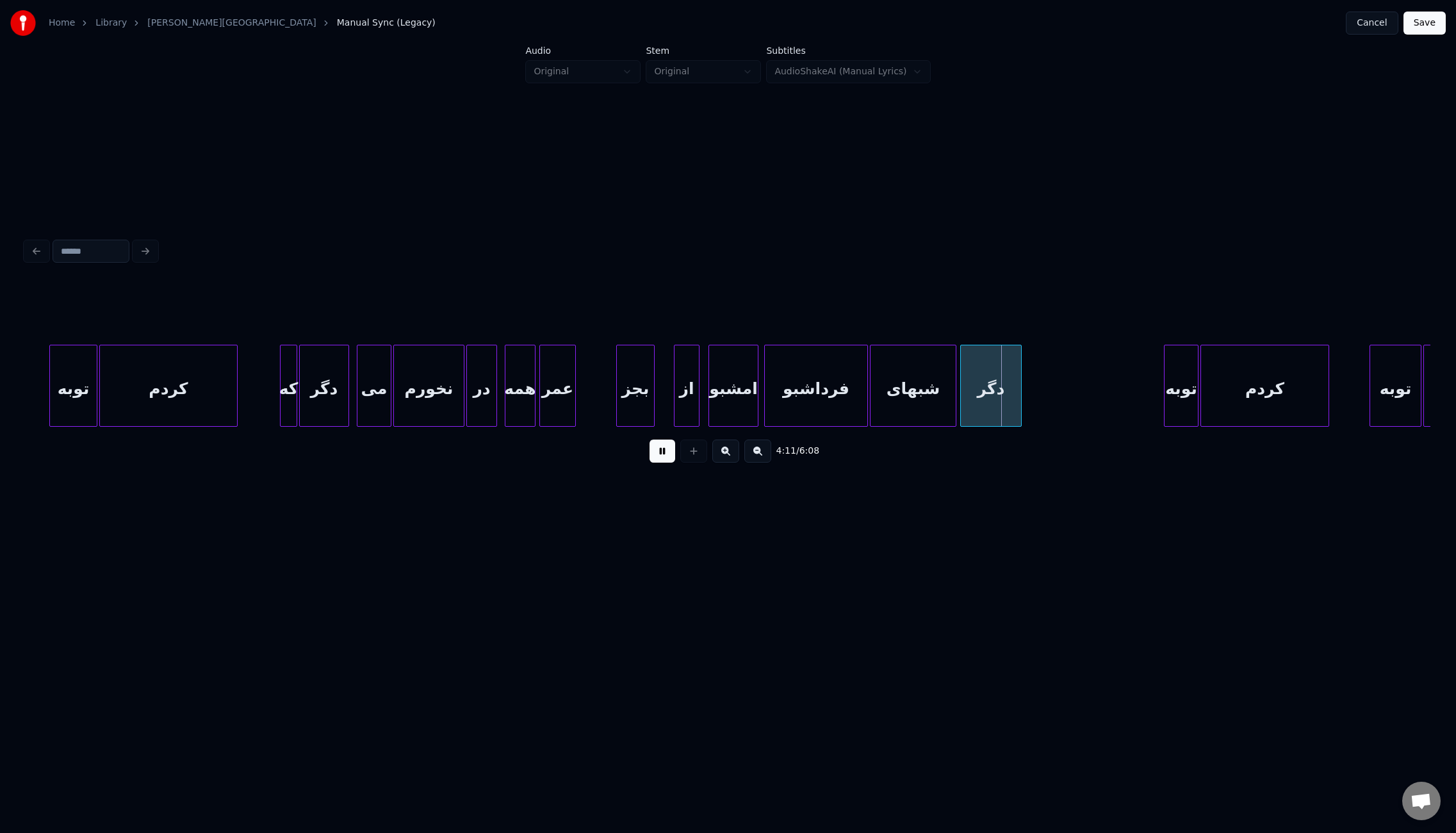
click at [676, 396] on div "از" at bounding box center [687, 385] width 25 height 82
click at [665, 404] on div "از" at bounding box center [667, 389] width 25 height 87
click at [685, 403] on div at bounding box center [687, 385] width 4 height 80
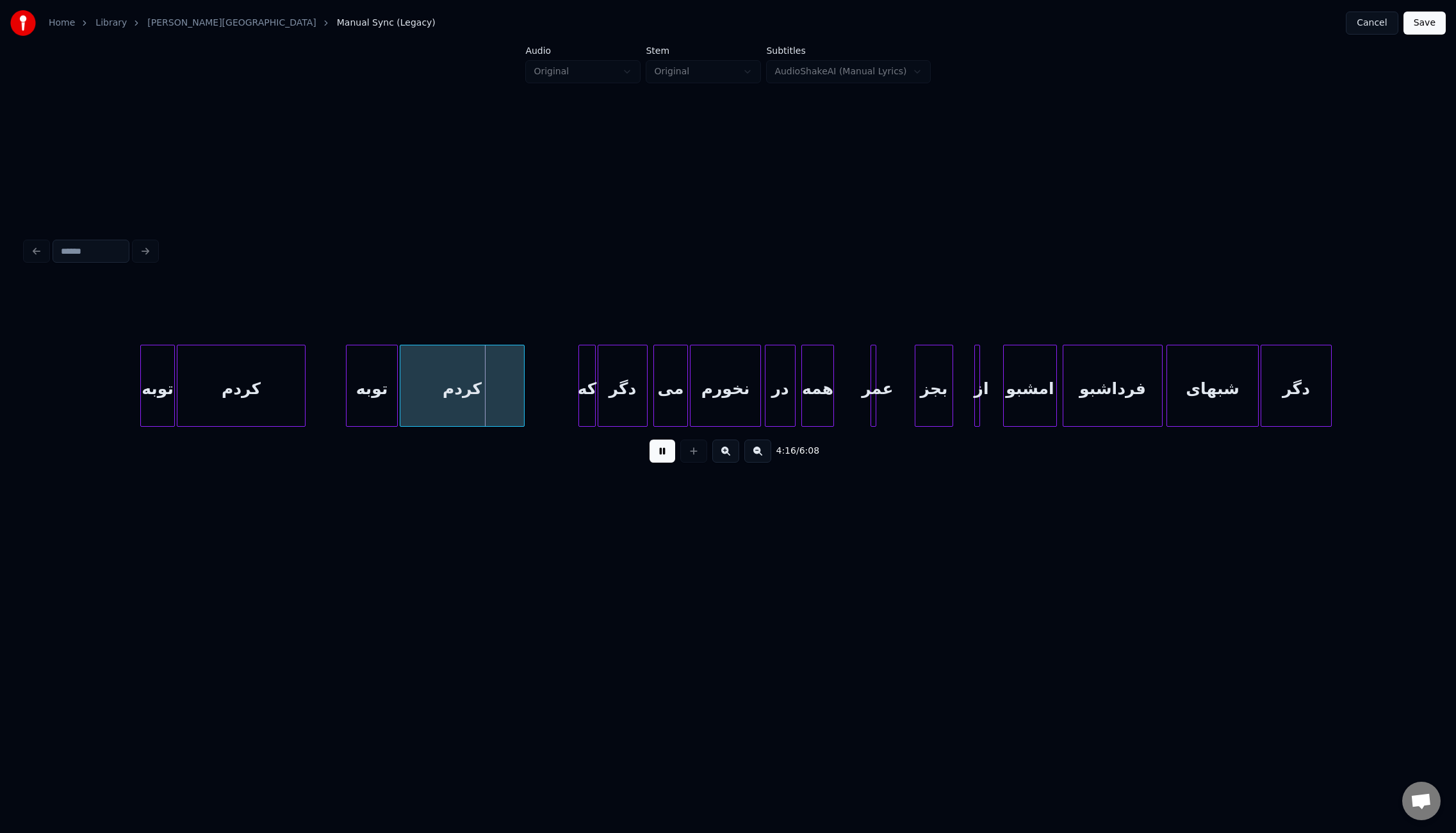
scroll to position [0, 24176]
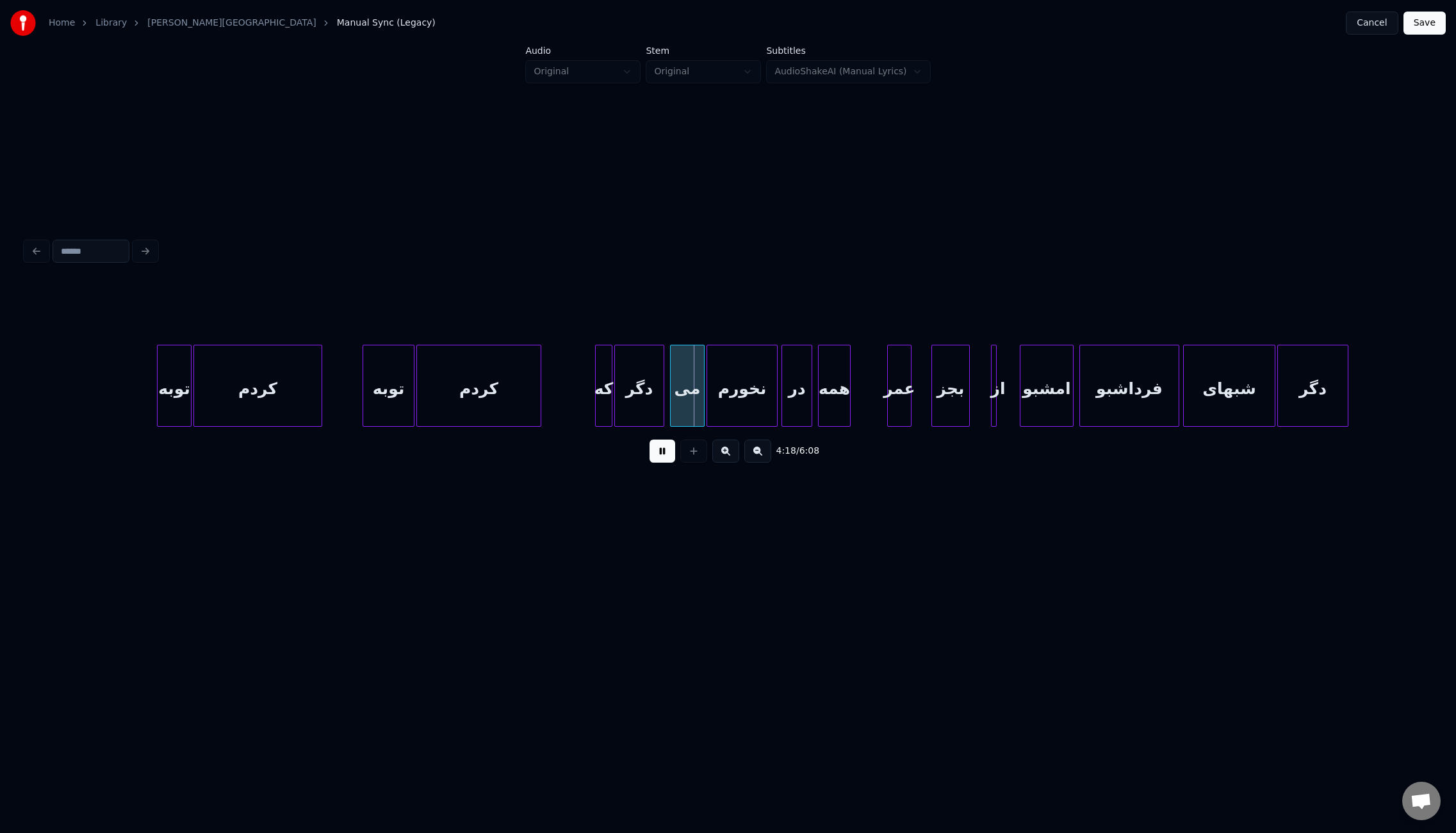
click at [869, 403] on div "عمر" at bounding box center [870, 389] width 25 height 87
click at [970, 401] on div at bounding box center [972, 385] width 4 height 80
click at [1001, 404] on div at bounding box center [1003, 385] width 4 height 80
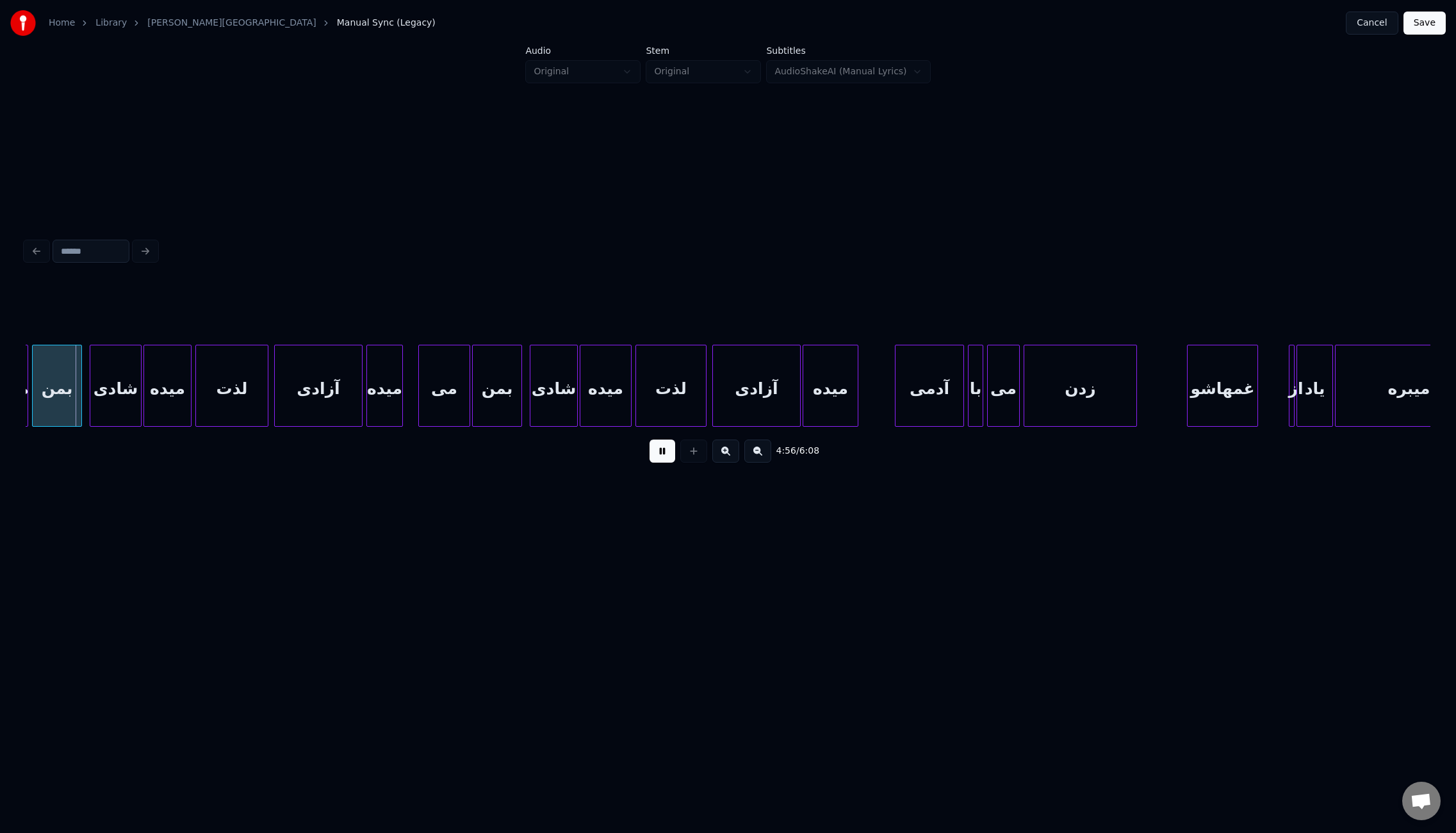
scroll to position [0, 28455]
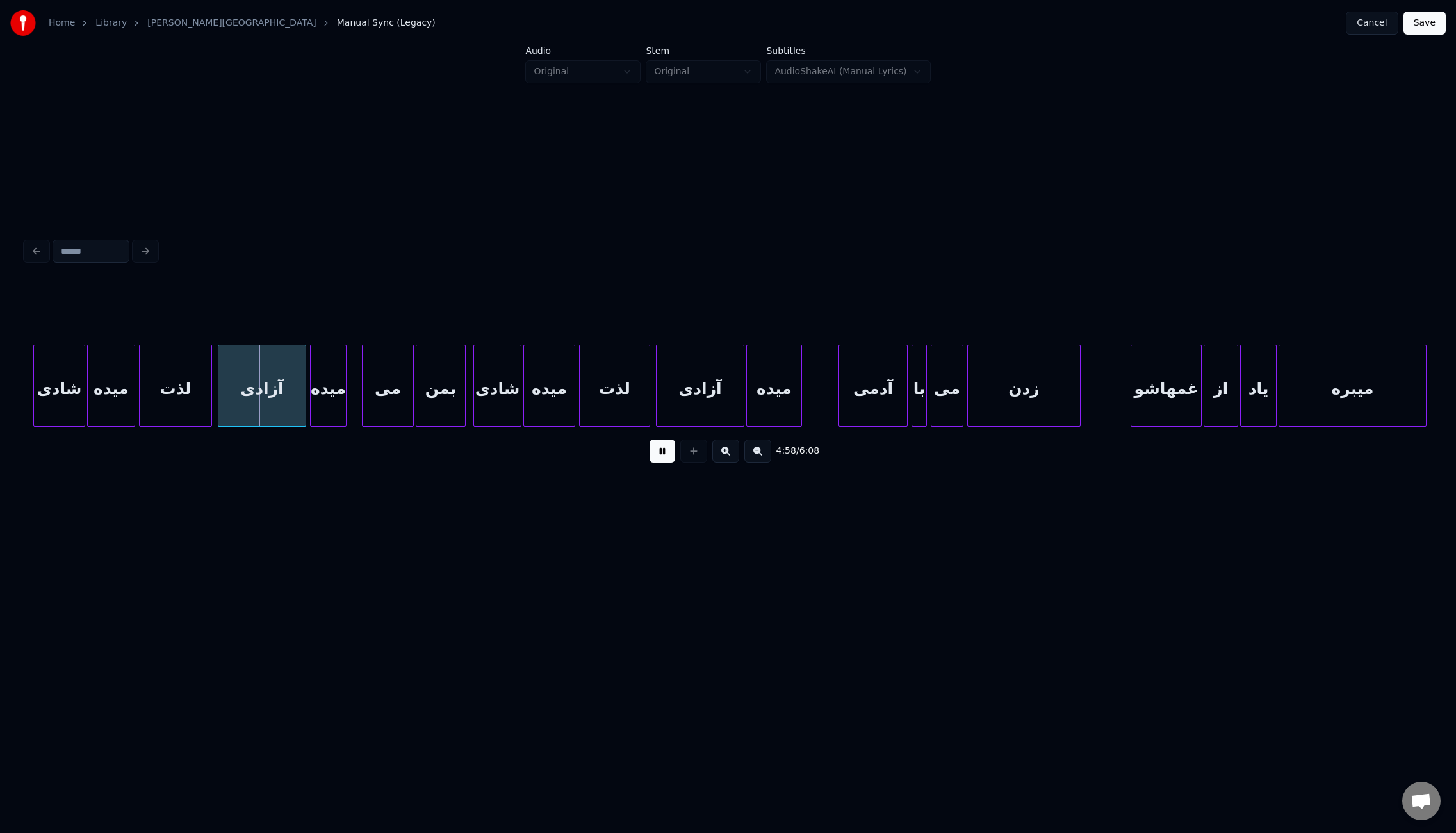
click at [1204, 410] on div at bounding box center [1205, 385] width 4 height 80
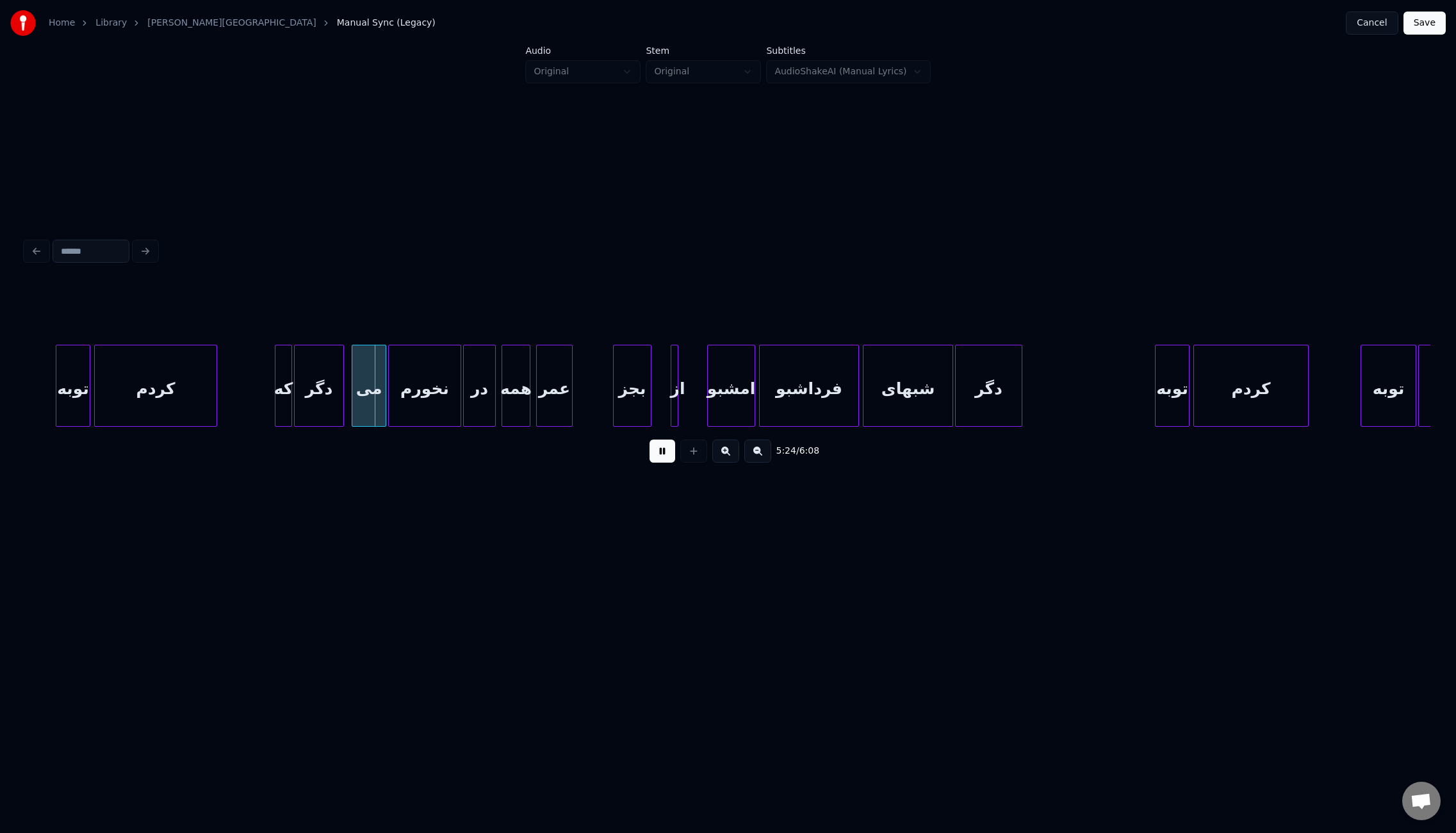
scroll to position [0, 30771]
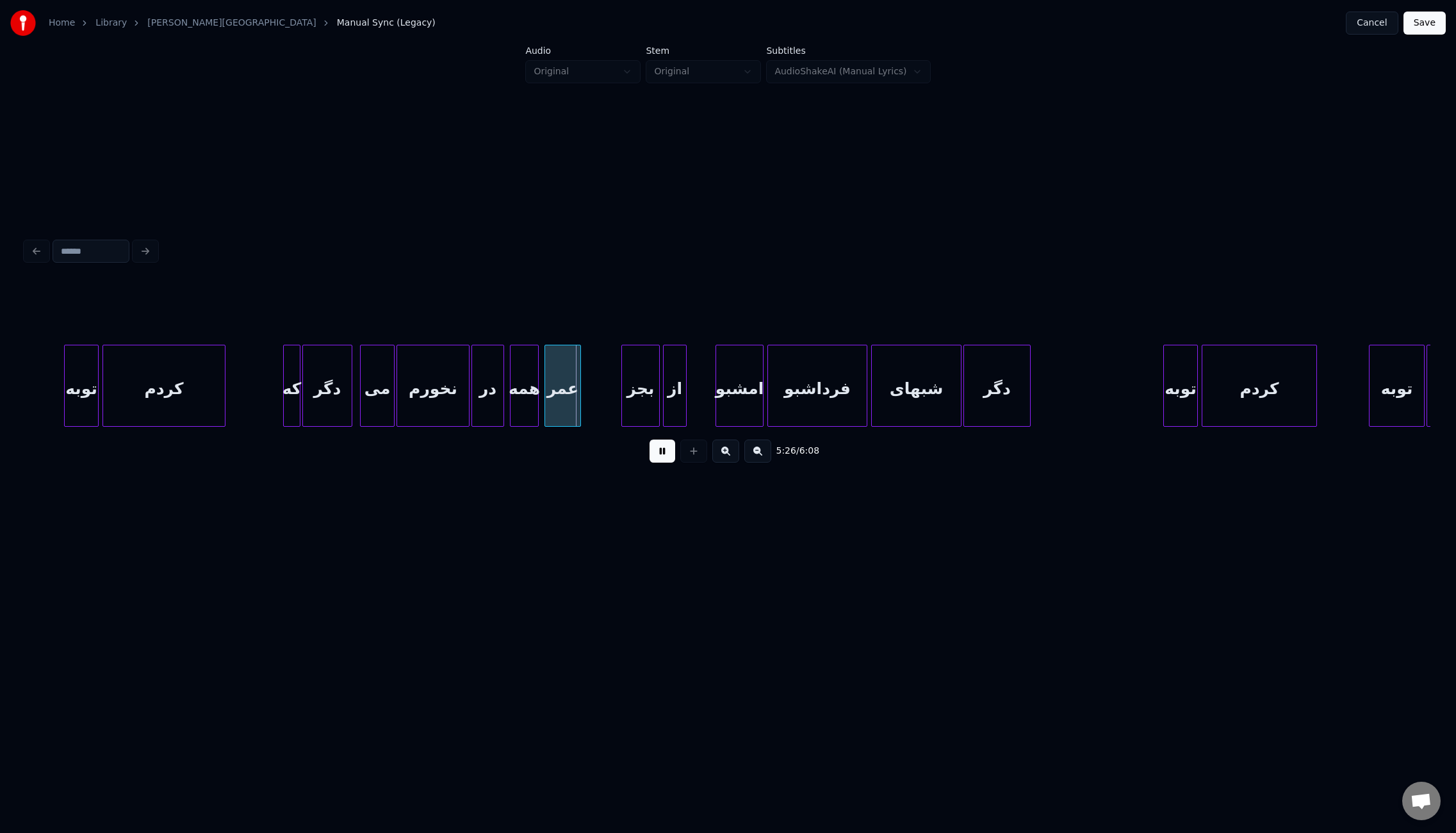
click at [664, 399] on div at bounding box center [665, 385] width 4 height 80
click at [693, 401] on div at bounding box center [695, 385] width 4 height 80
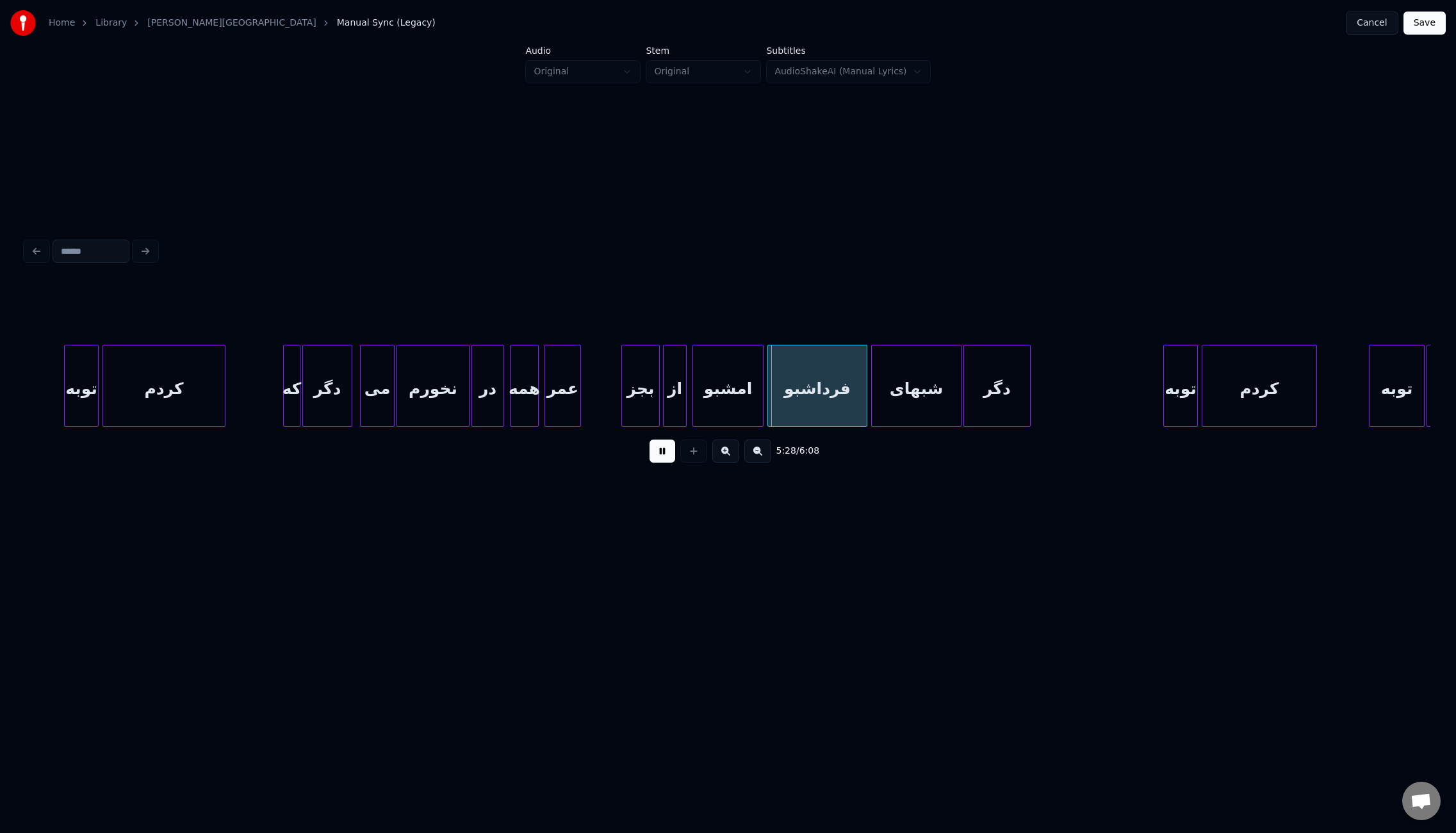
drag, startPoint x: 1293, startPoint y: 431, endPoint x: 1303, endPoint y: 431, distance: 10.0
click at [1303, 431] on div "5:28 / 6:08" at bounding box center [727, 451] width 1404 height 49
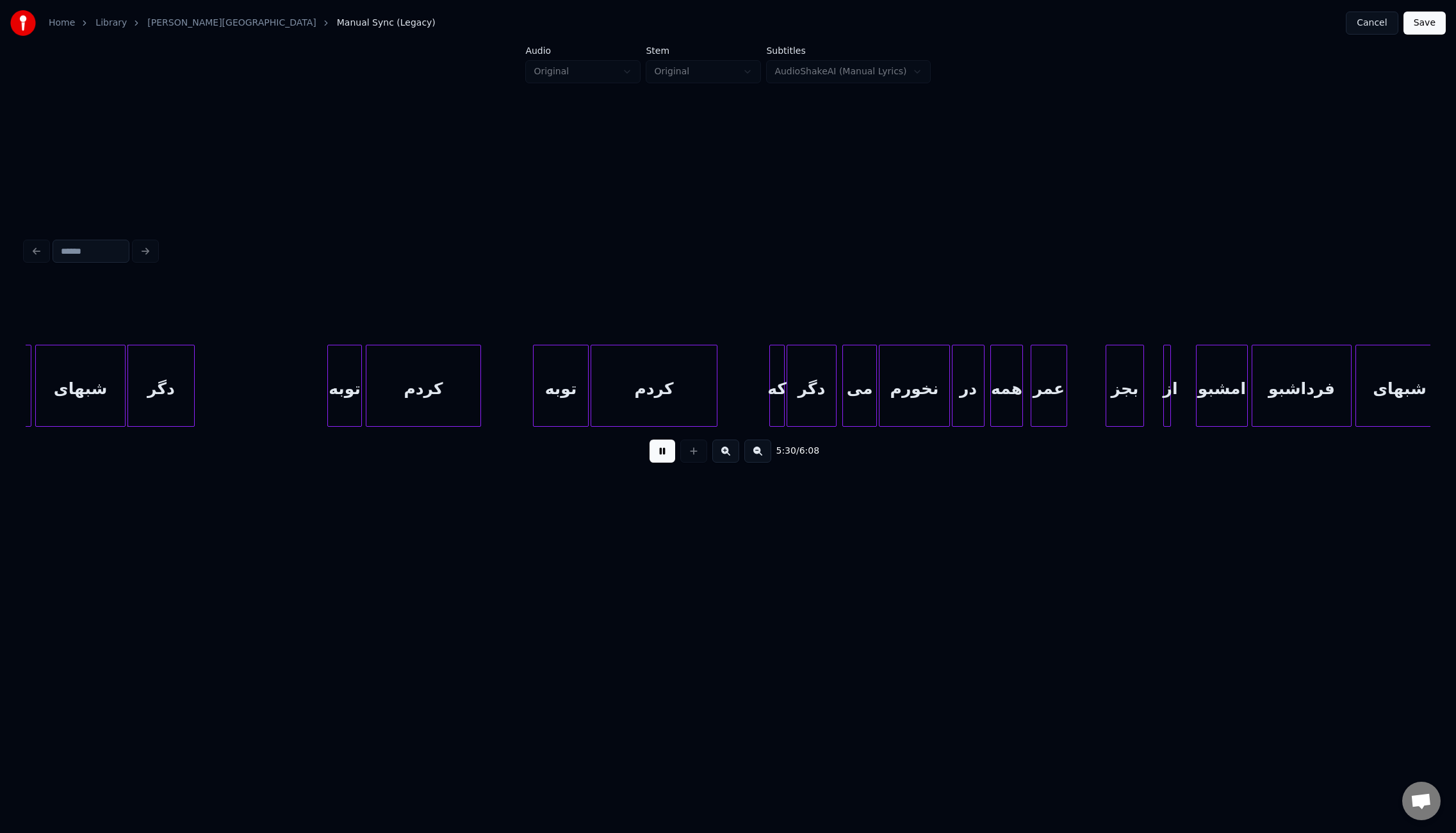
scroll to position [0, 31590]
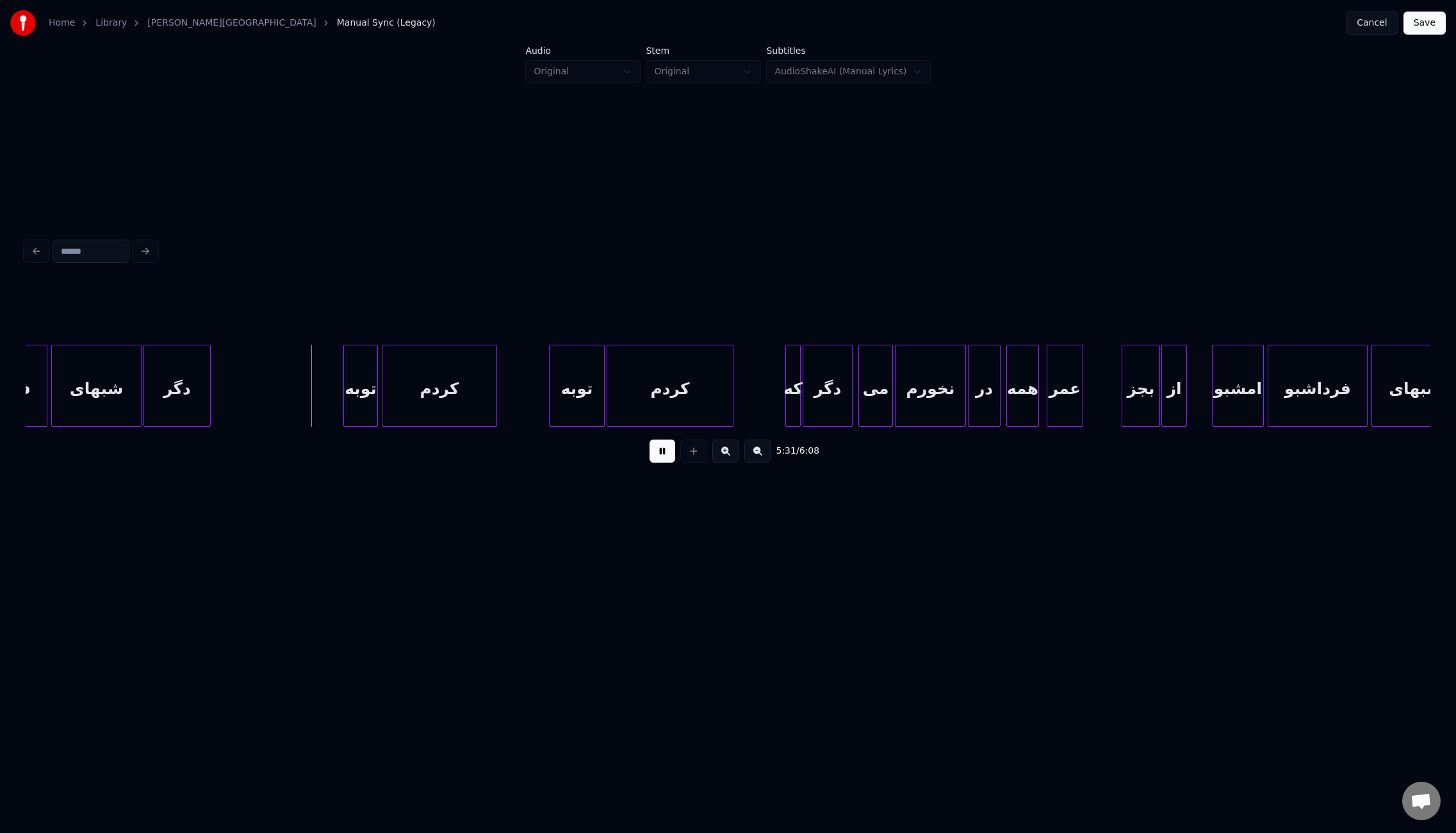
click at [1162, 402] on div at bounding box center [1164, 385] width 4 height 80
click at [1190, 401] on div at bounding box center [1191, 385] width 4 height 80
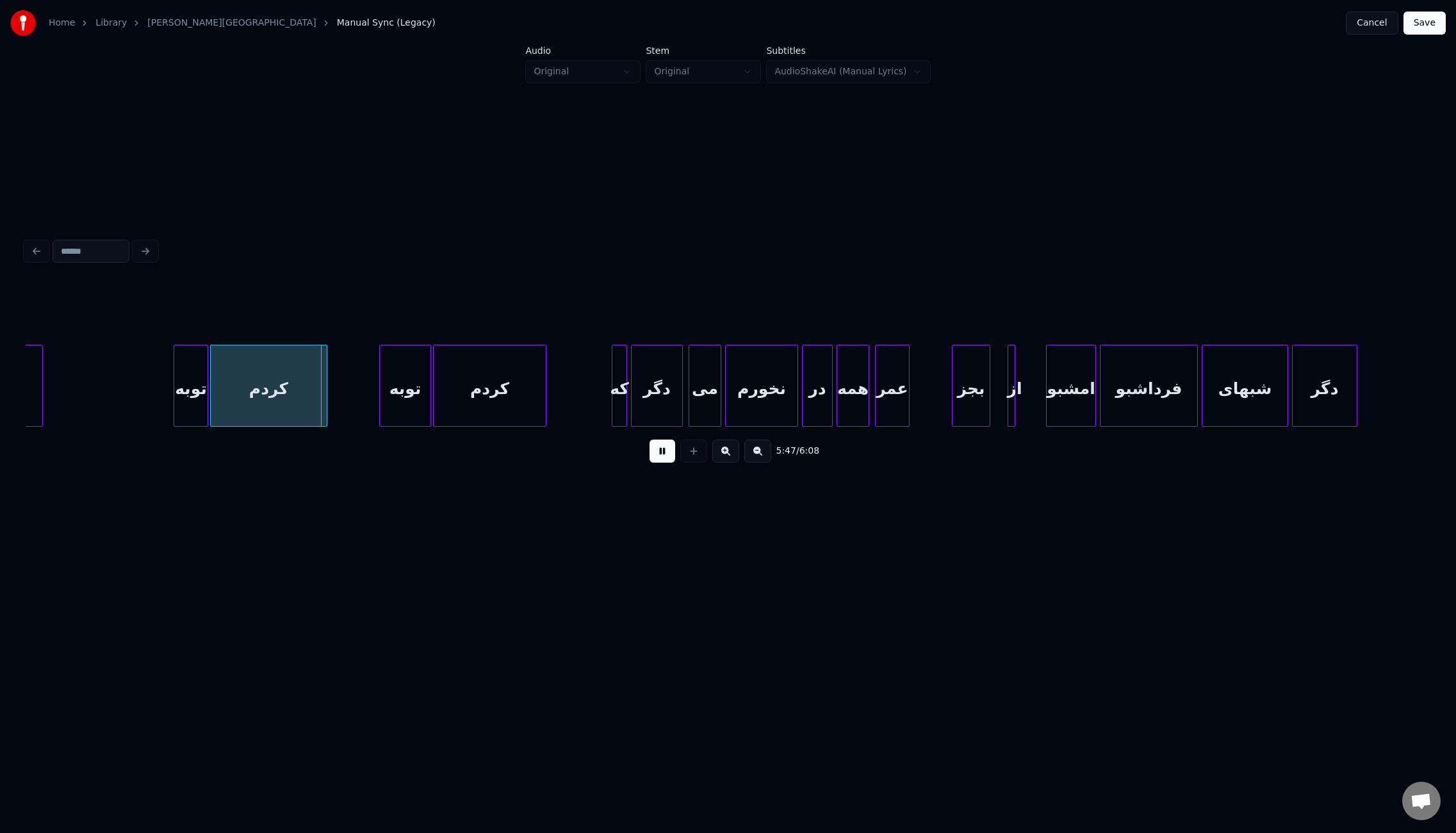
scroll to position [0, 33064]
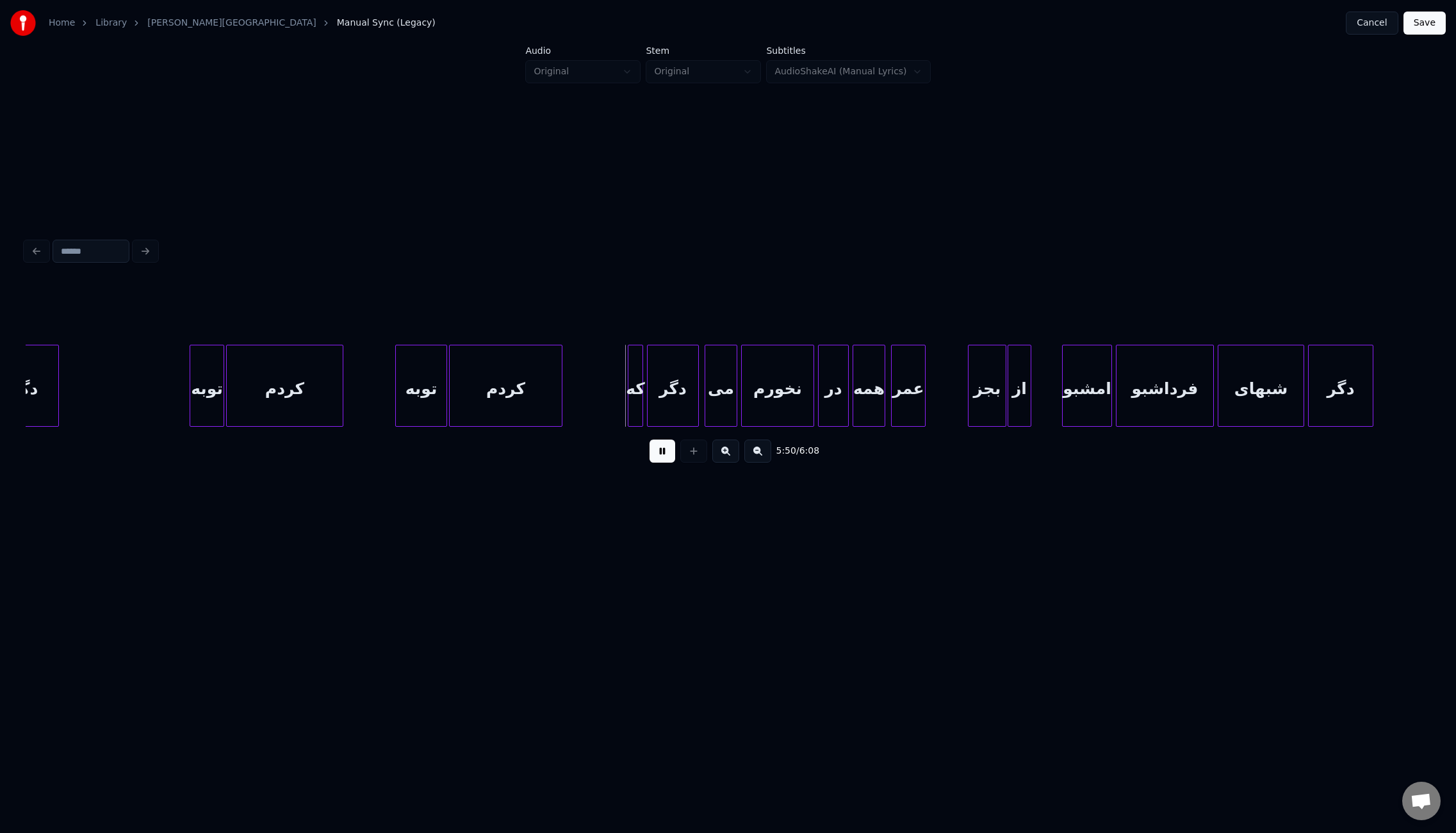
click at [1009, 399] on div at bounding box center [1010, 385] width 4 height 80
click at [1040, 399] on div at bounding box center [1041, 385] width 4 height 80
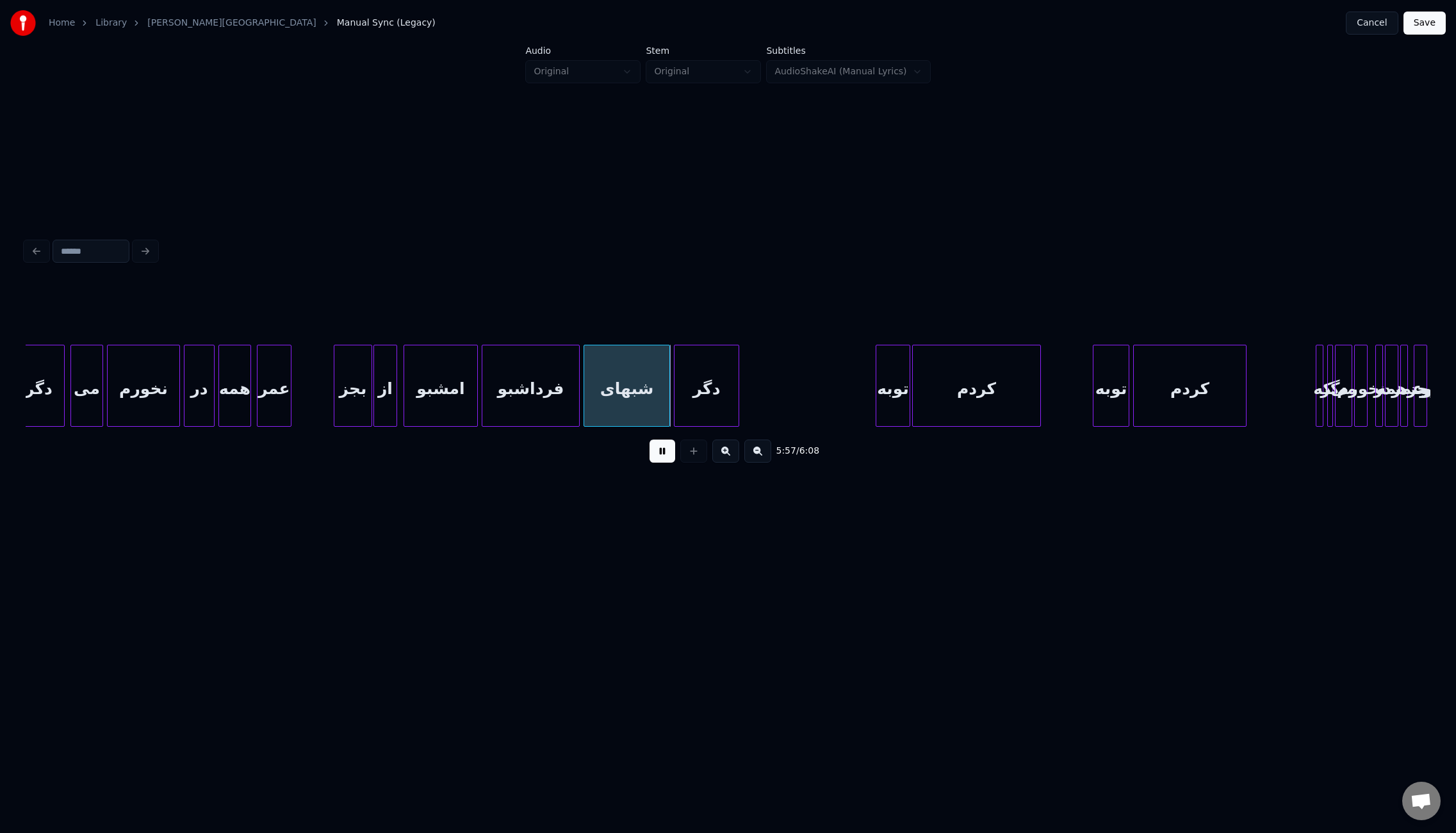
scroll to position [0, 33819]
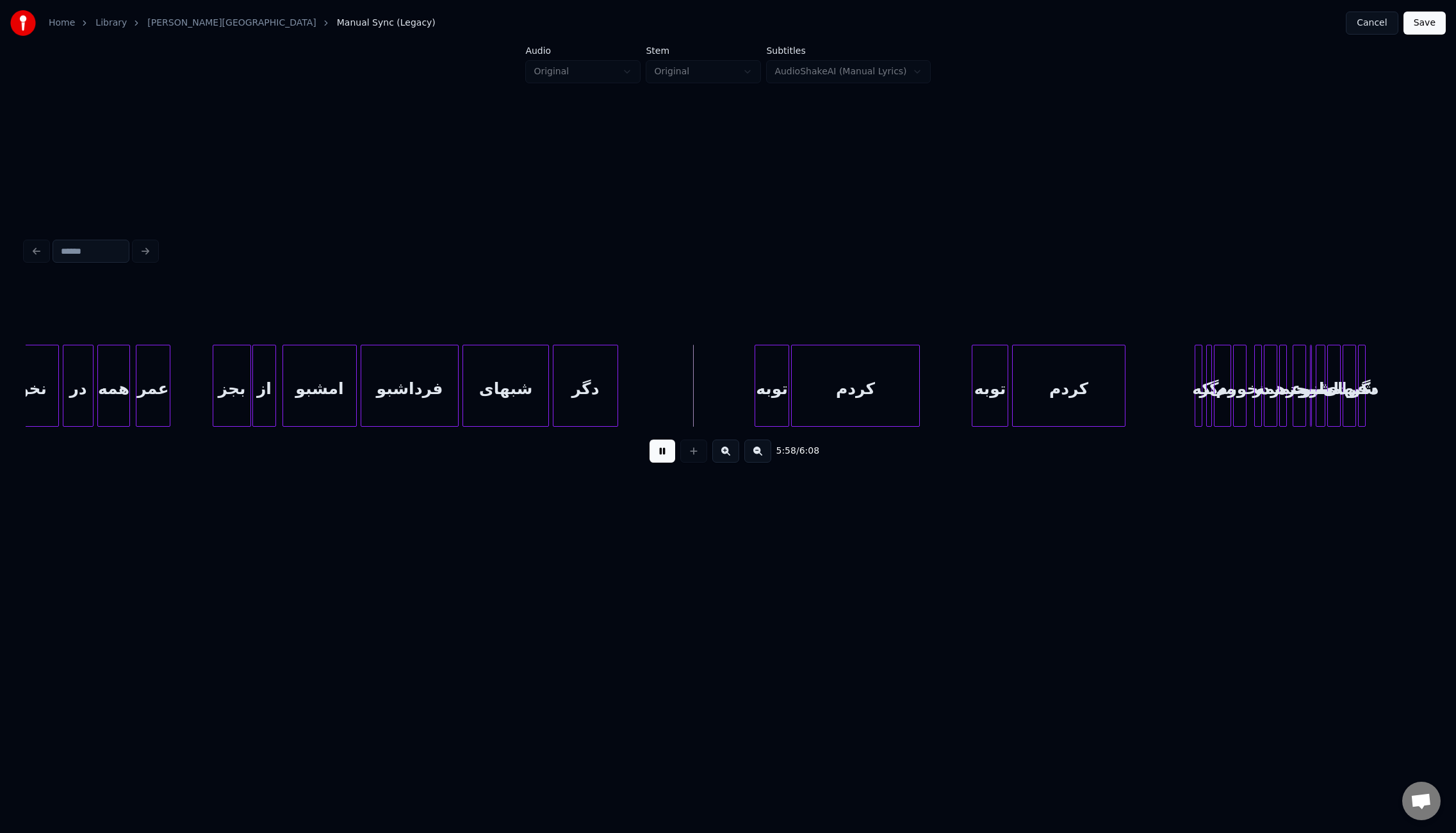
click at [670, 452] on button at bounding box center [662, 450] width 25 height 23
click at [773, 409] on div "توبه" at bounding box center [771, 389] width 33 height 87
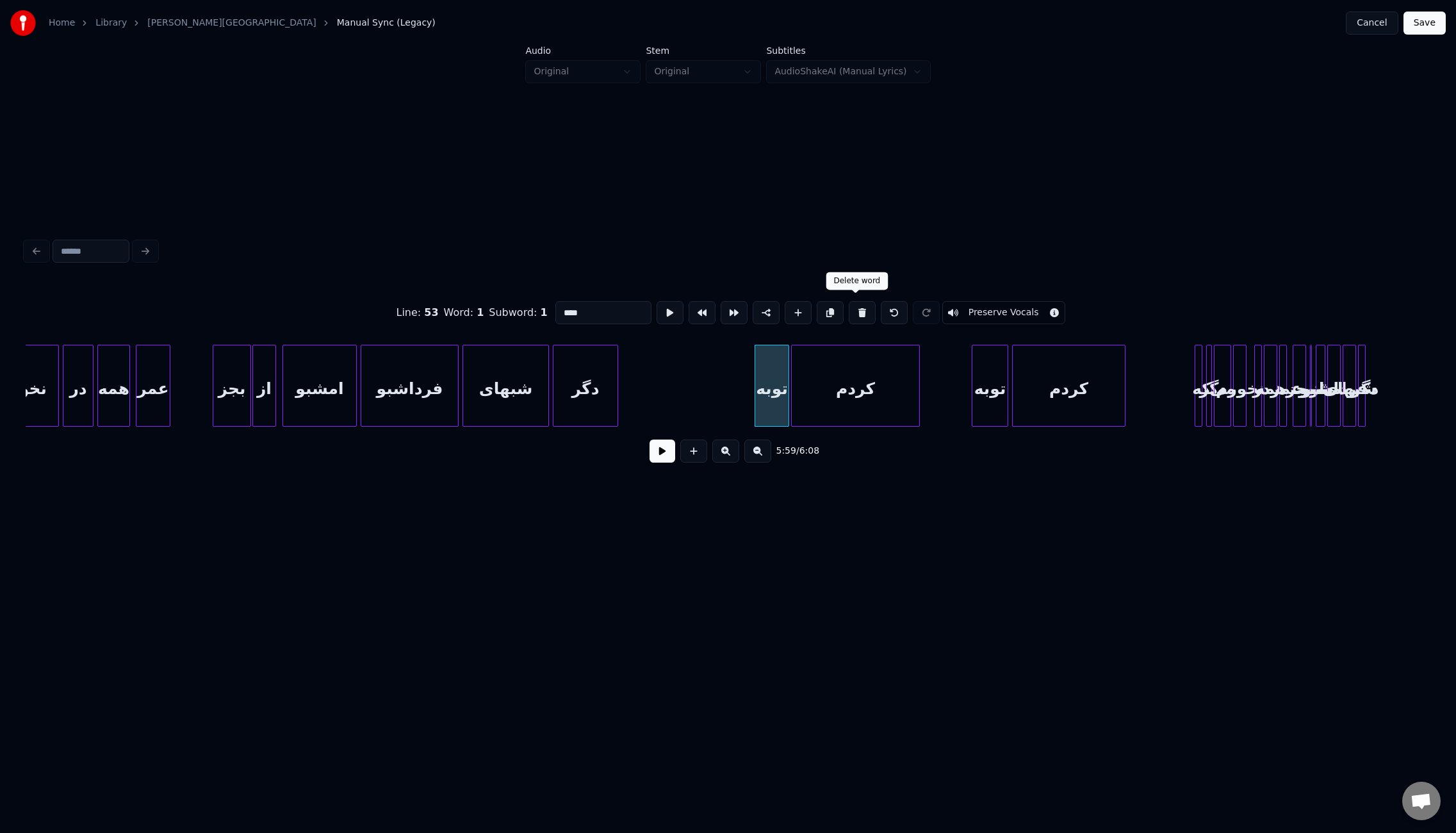
click at [857, 306] on button at bounding box center [863, 312] width 27 height 23
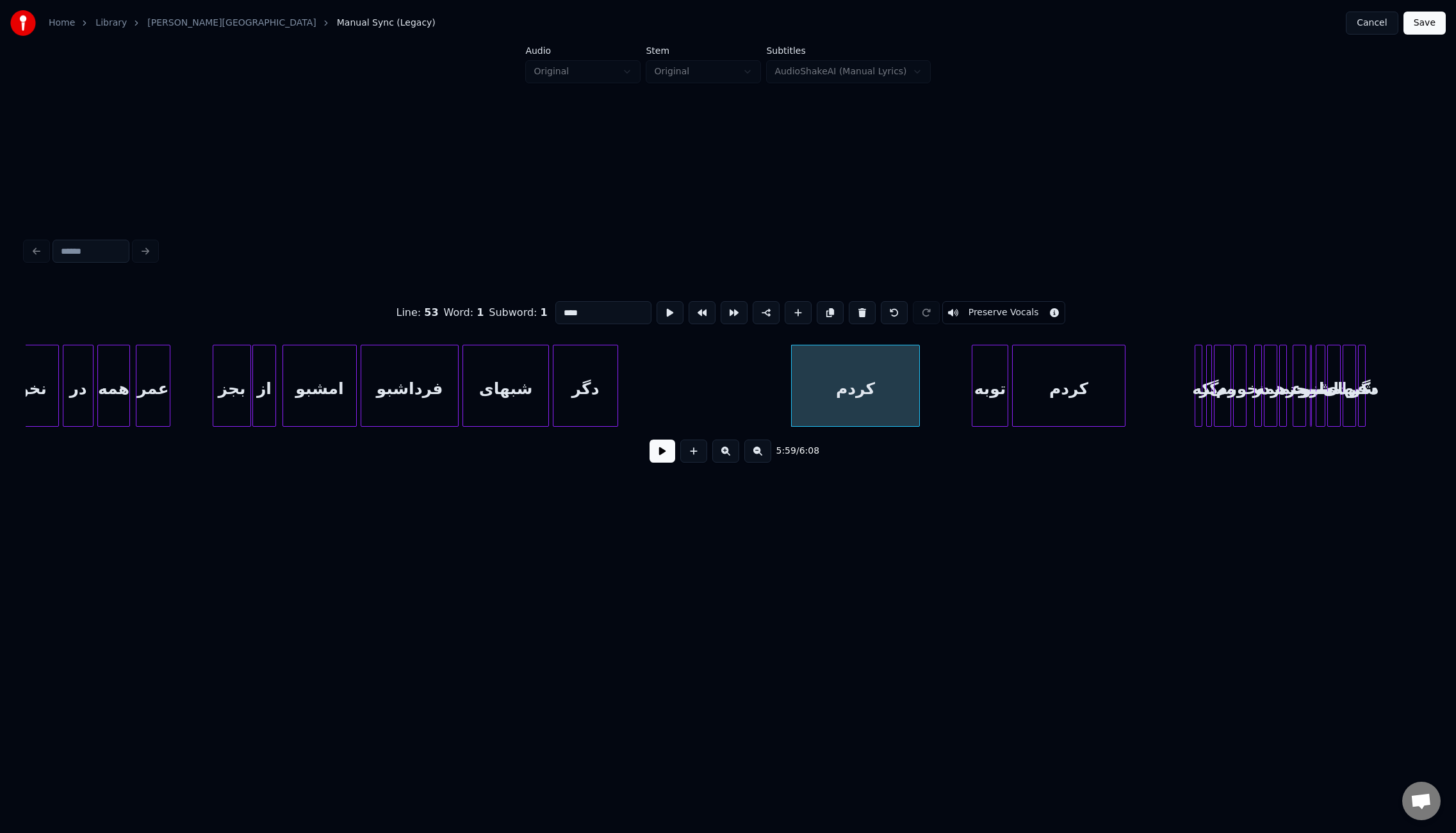
click at [857, 306] on button at bounding box center [863, 312] width 27 height 23
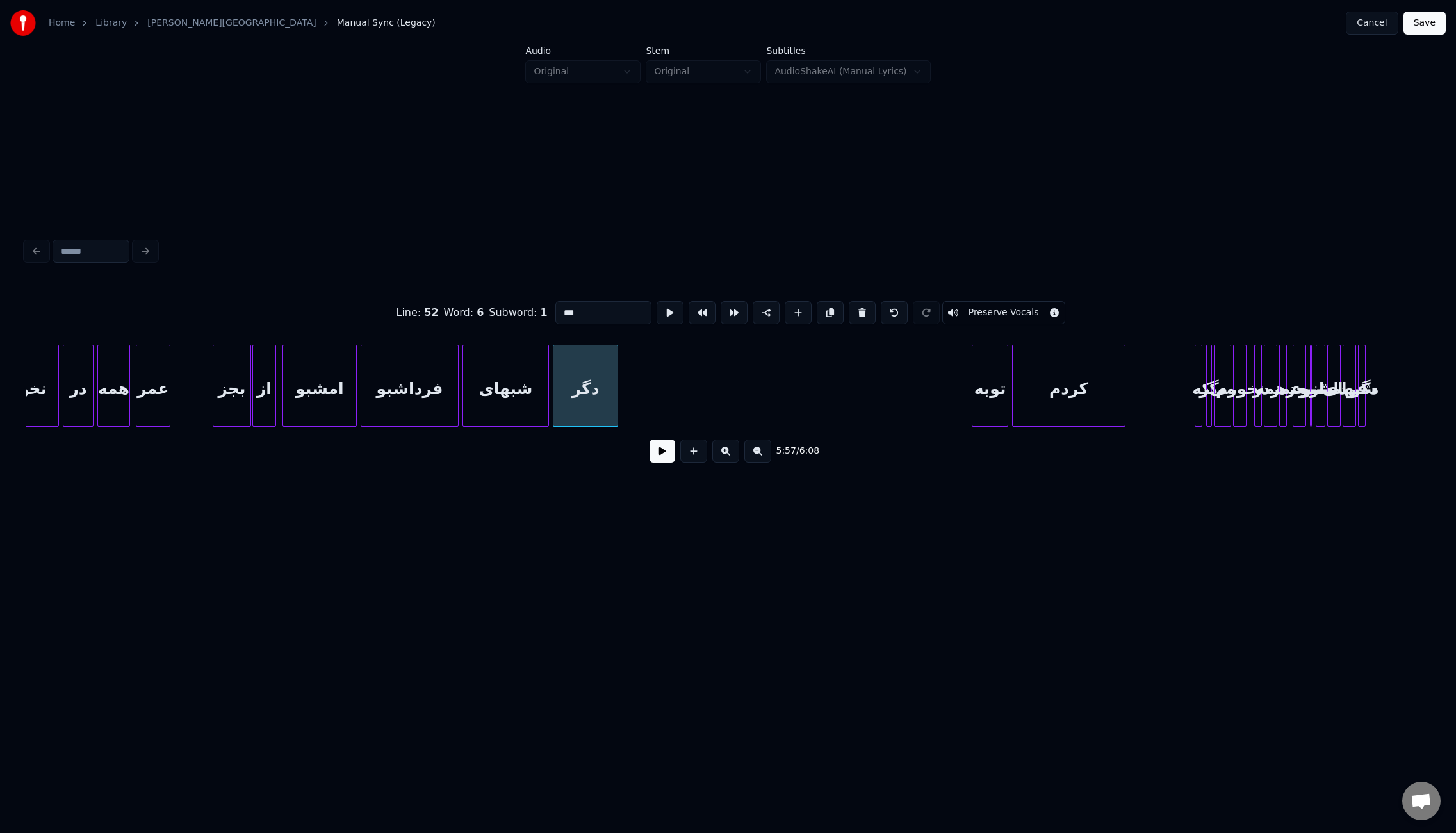
click at [985, 385] on div "توبه" at bounding box center [990, 389] width 36 height 87
drag, startPoint x: 852, startPoint y: 310, endPoint x: 1168, endPoint y: 301, distance: 316.1
click at [853, 310] on button at bounding box center [863, 312] width 27 height 23
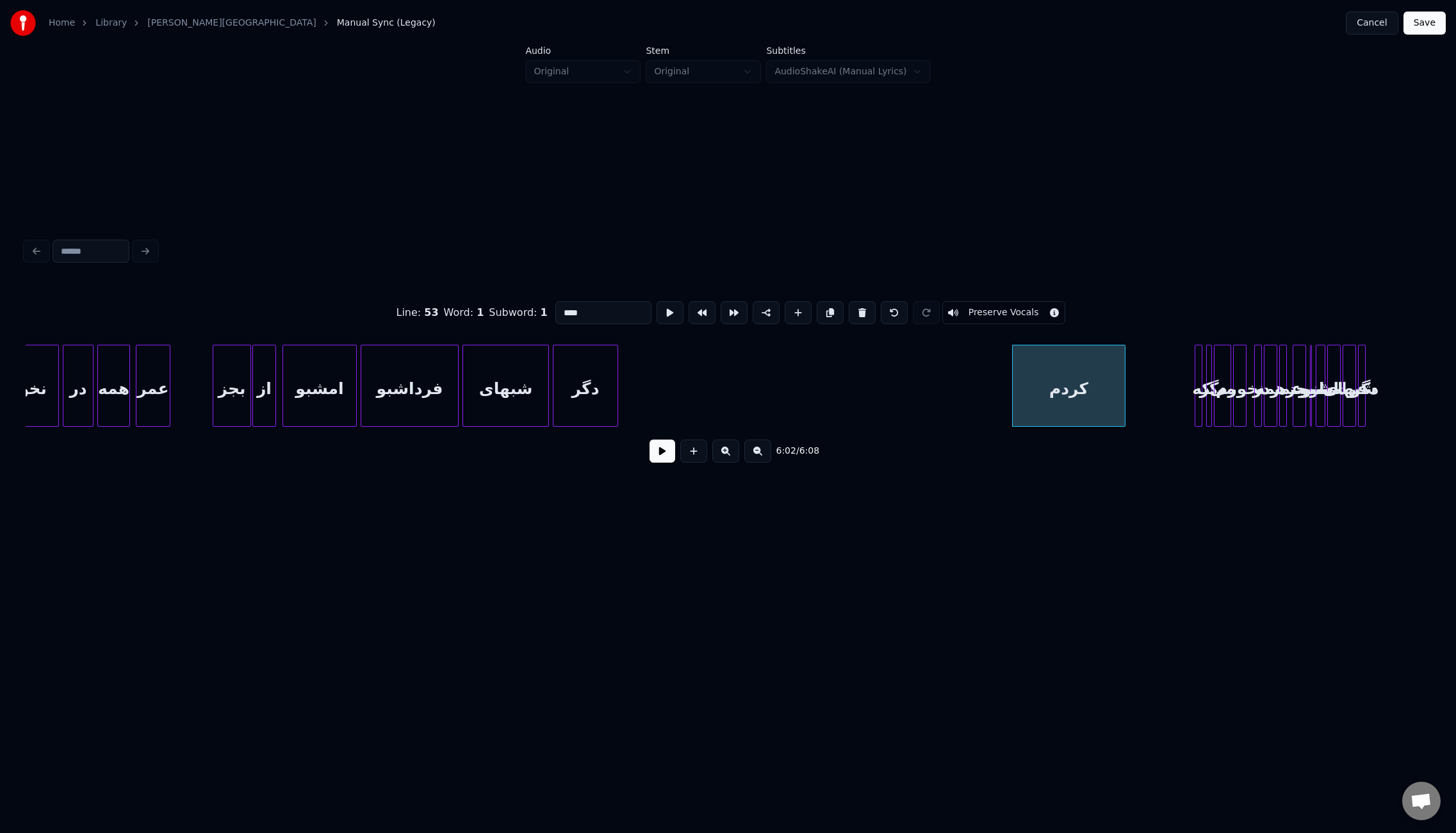
click at [1361, 369] on div at bounding box center [1363, 385] width 4 height 80
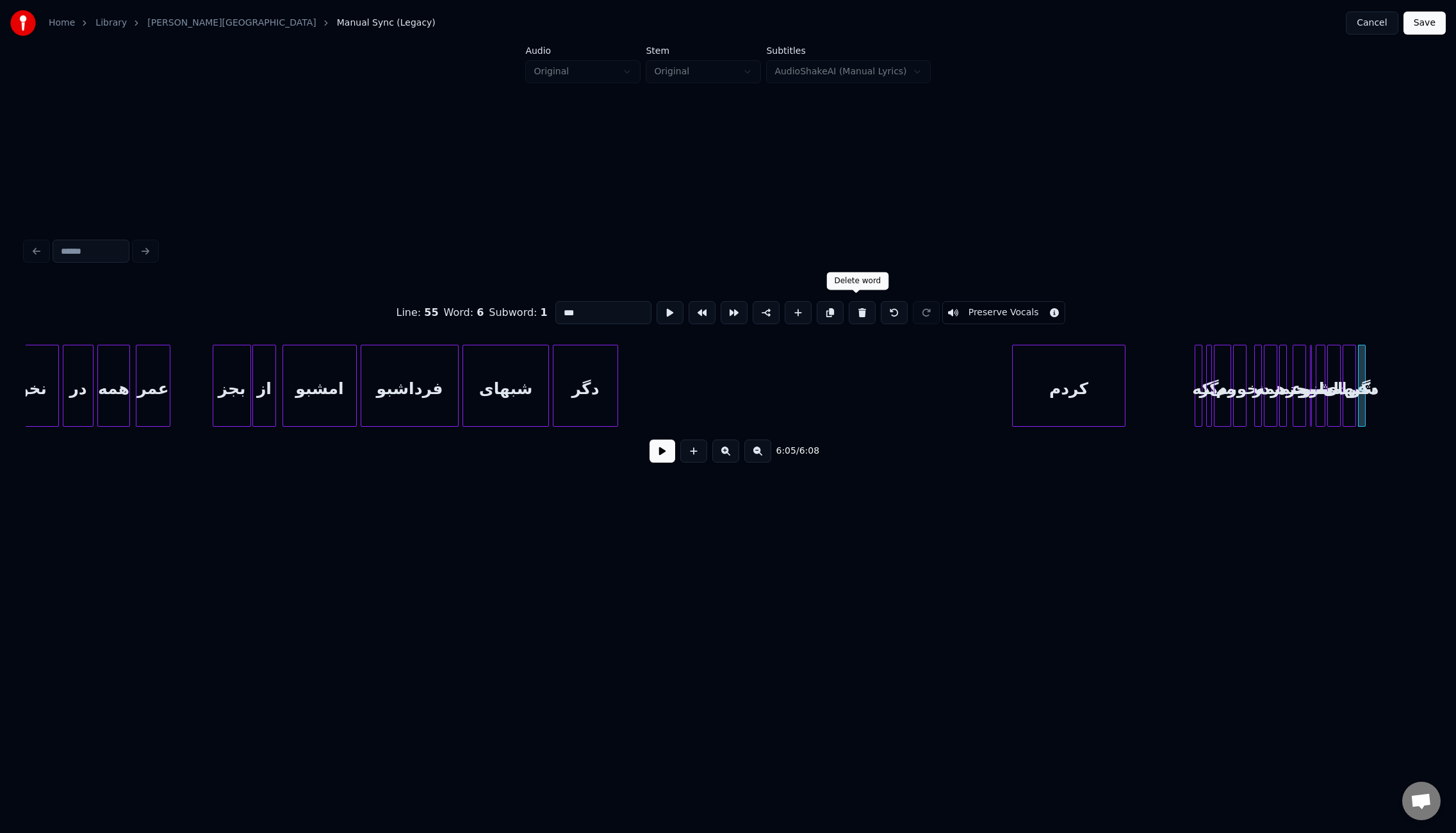
click at [855, 302] on button at bounding box center [863, 312] width 27 height 23
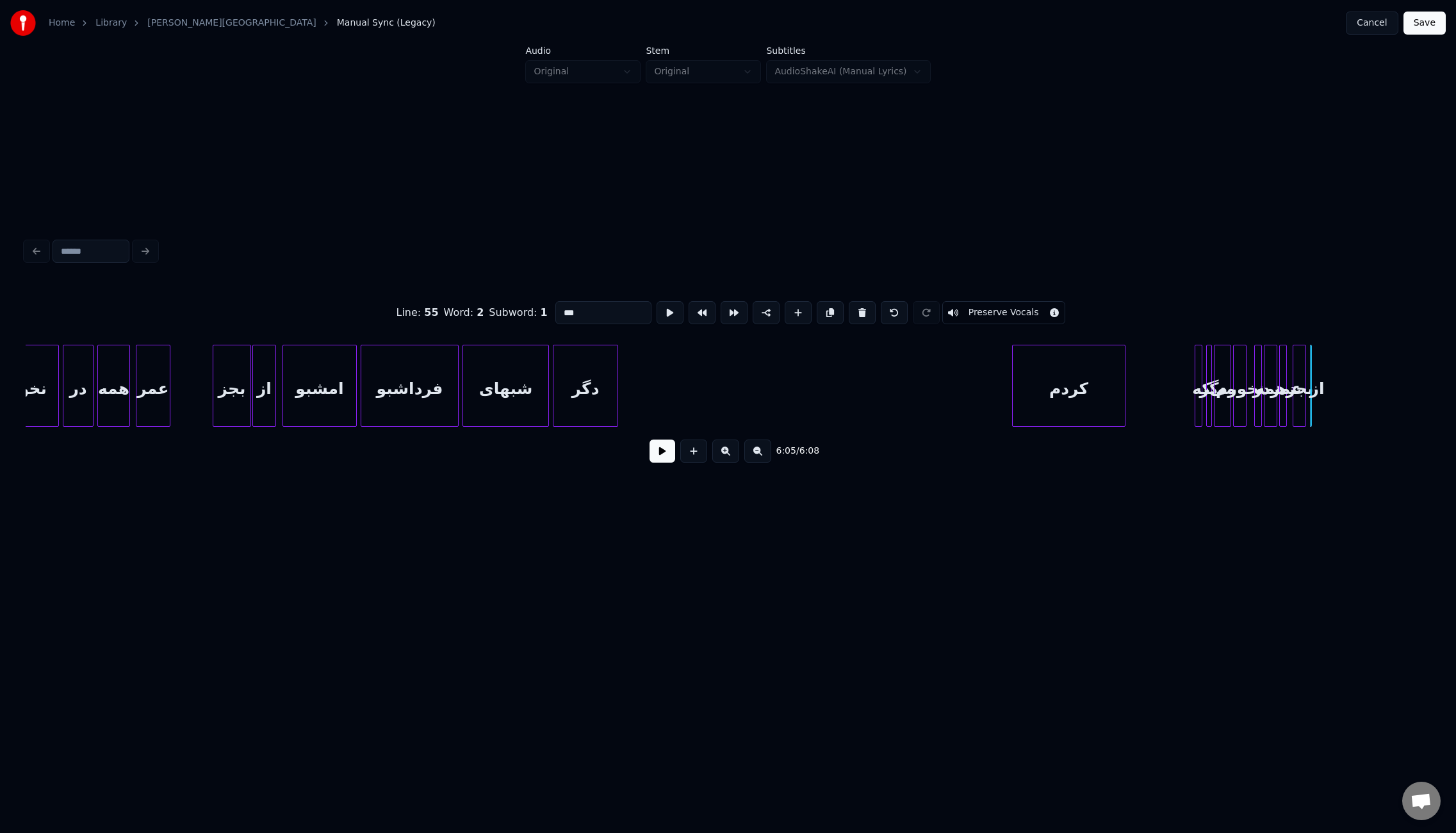
click at [855, 302] on button at bounding box center [863, 312] width 27 height 23
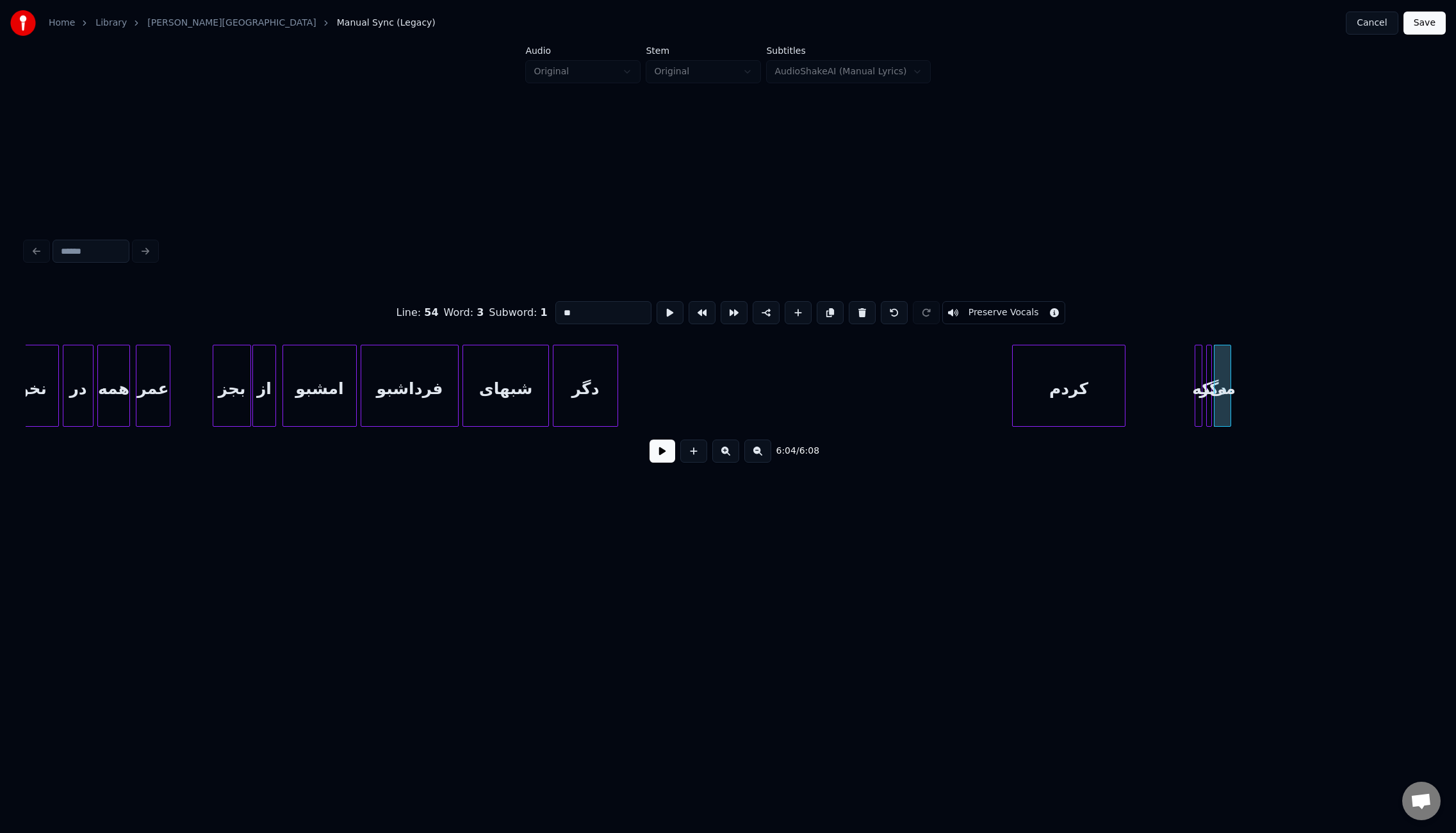
click at [855, 302] on button at bounding box center [863, 312] width 27 height 23
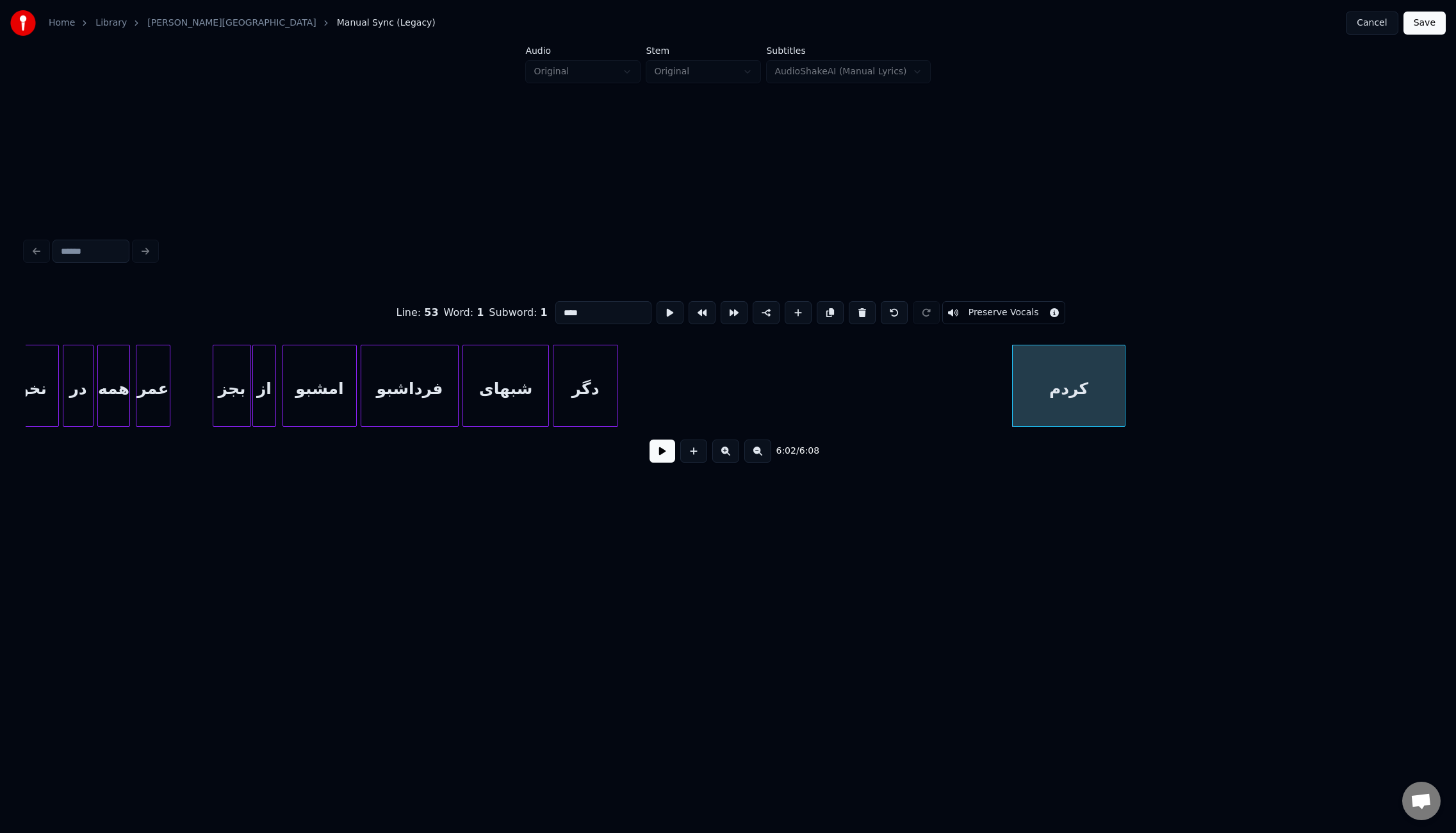
click at [855, 302] on button at bounding box center [863, 312] width 27 height 23
type input "***"
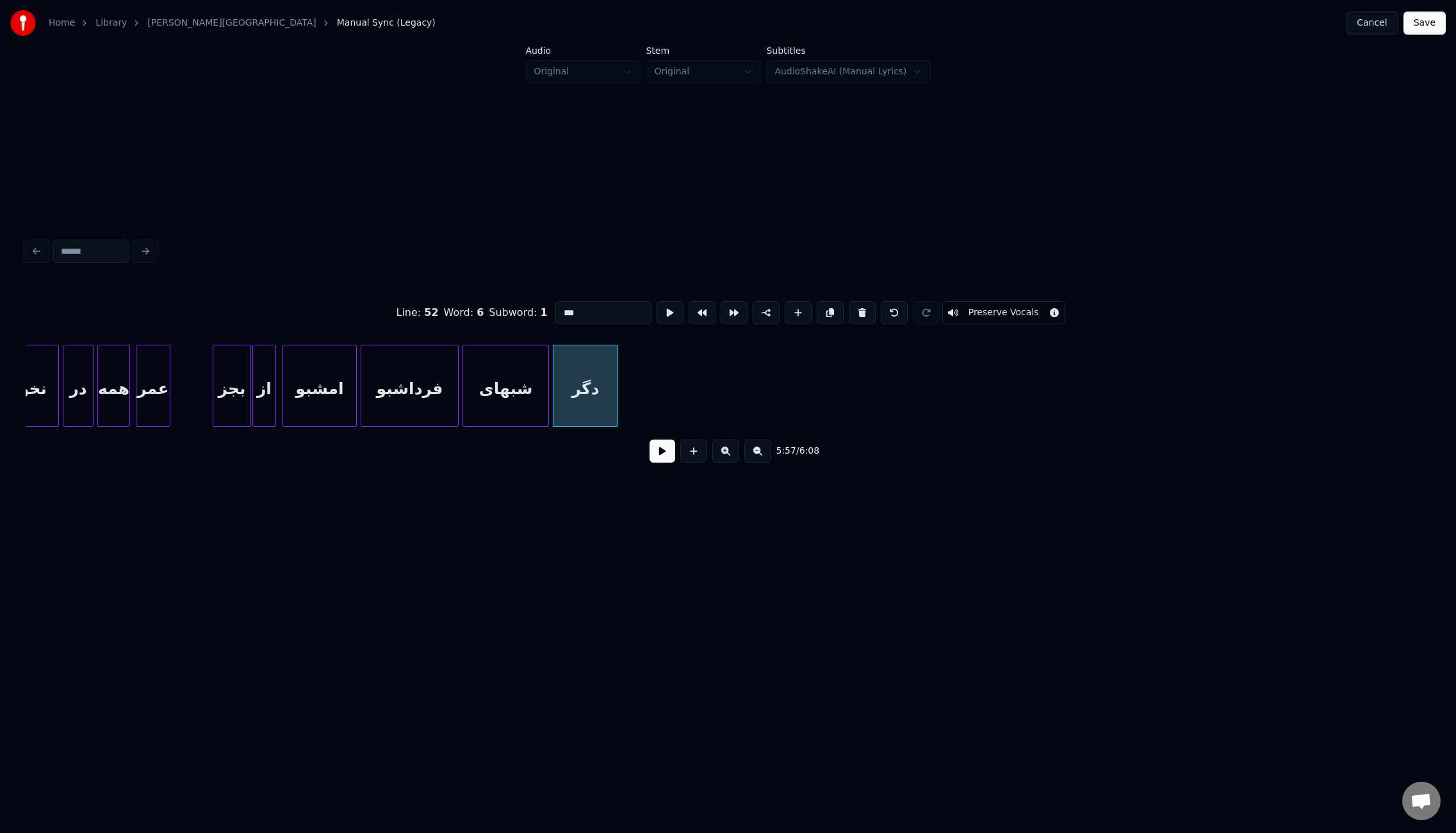
click at [1433, 28] on button "Save" at bounding box center [1425, 23] width 42 height 23
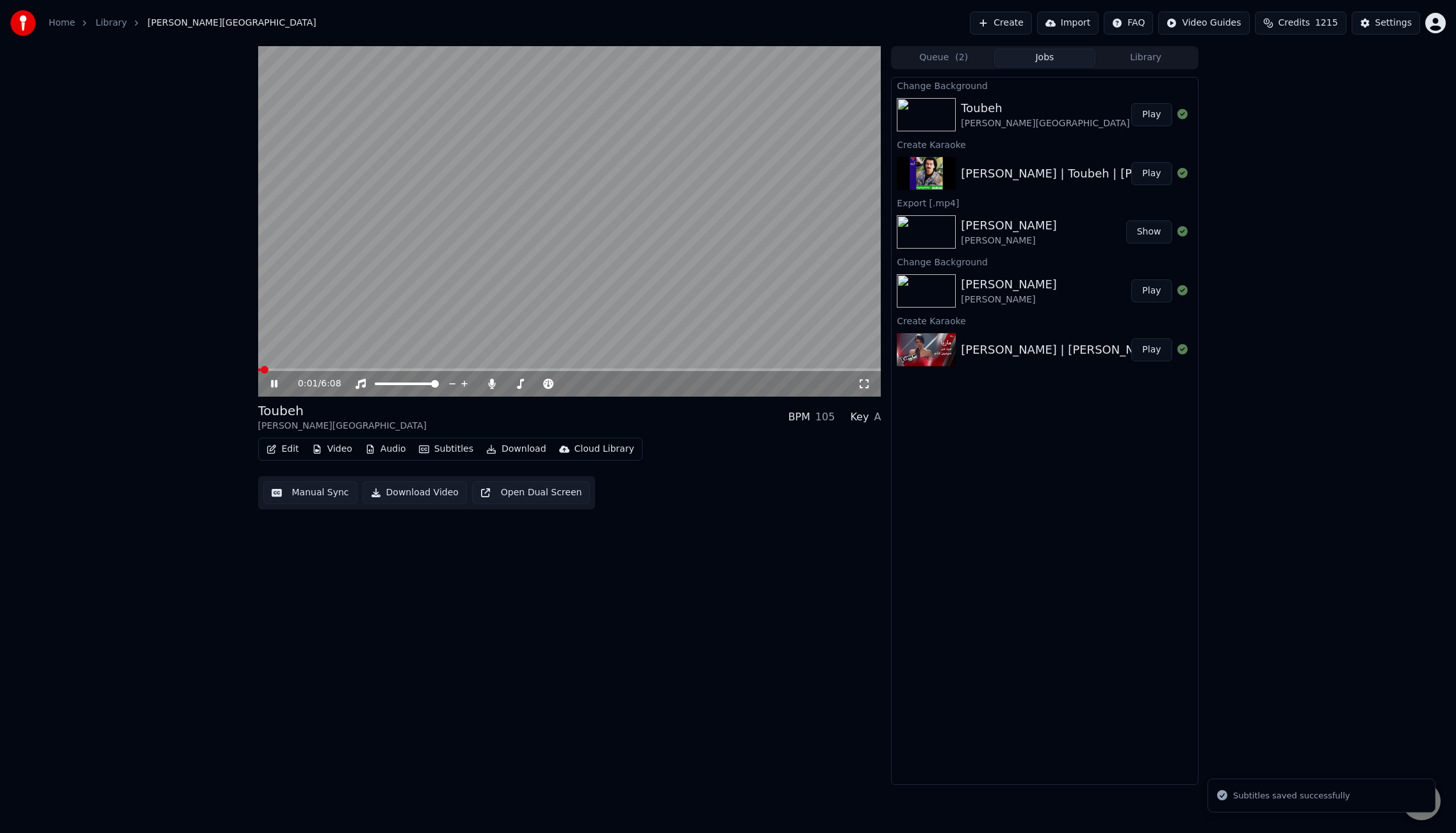
click at [332, 370] on span at bounding box center [570, 369] width 623 height 3
click at [494, 389] on icon at bounding box center [492, 383] width 13 height 10
click at [622, 275] on video at bounding box center [570, 221] width 623 height 350
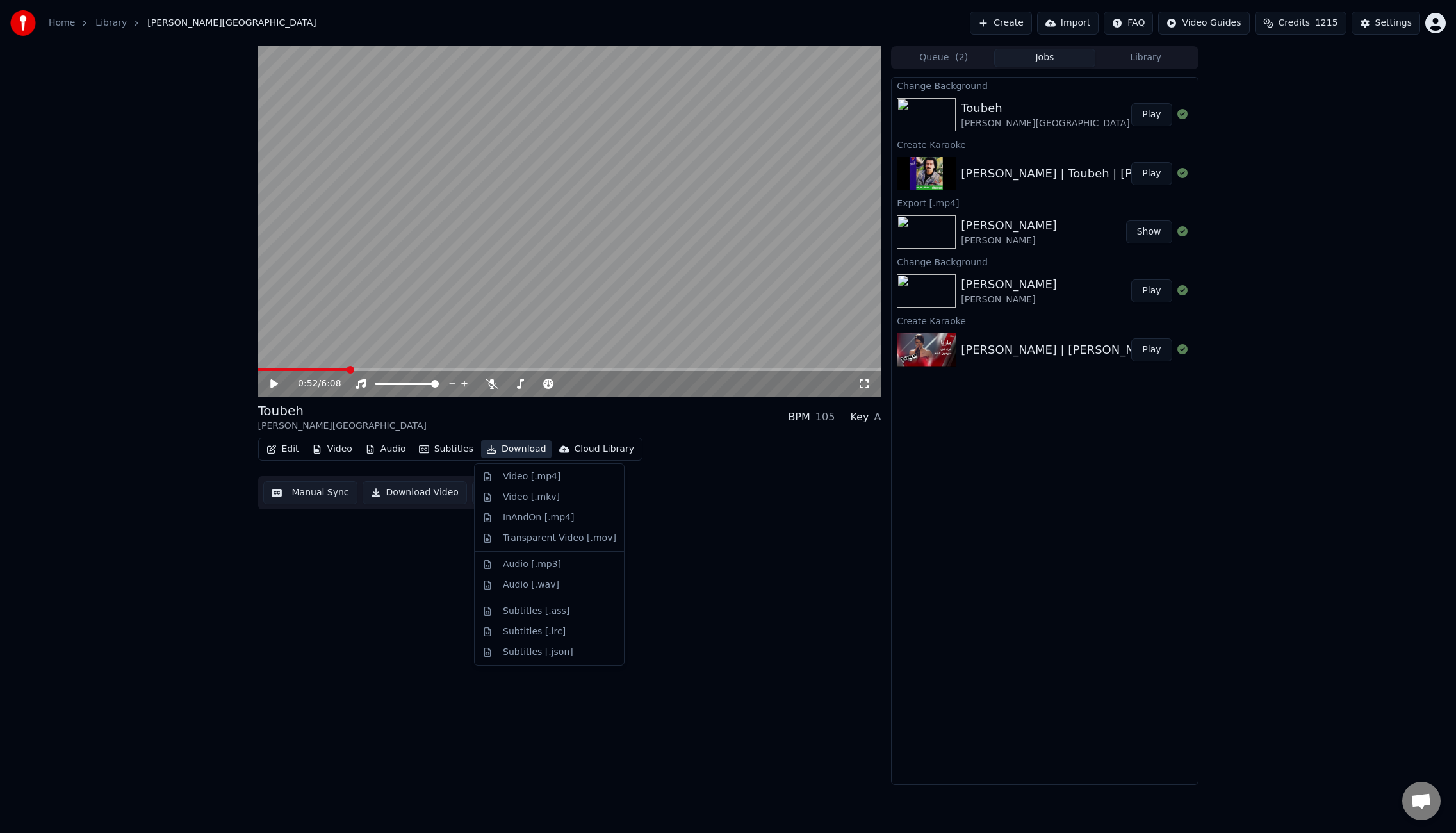
click at [524, 449] on button "Download" at bounding box center [516, 449] width 70 height 18
click at [535, 474] on div "Video [.mp4]" at bounding box center [532, 476] width 58 height 13
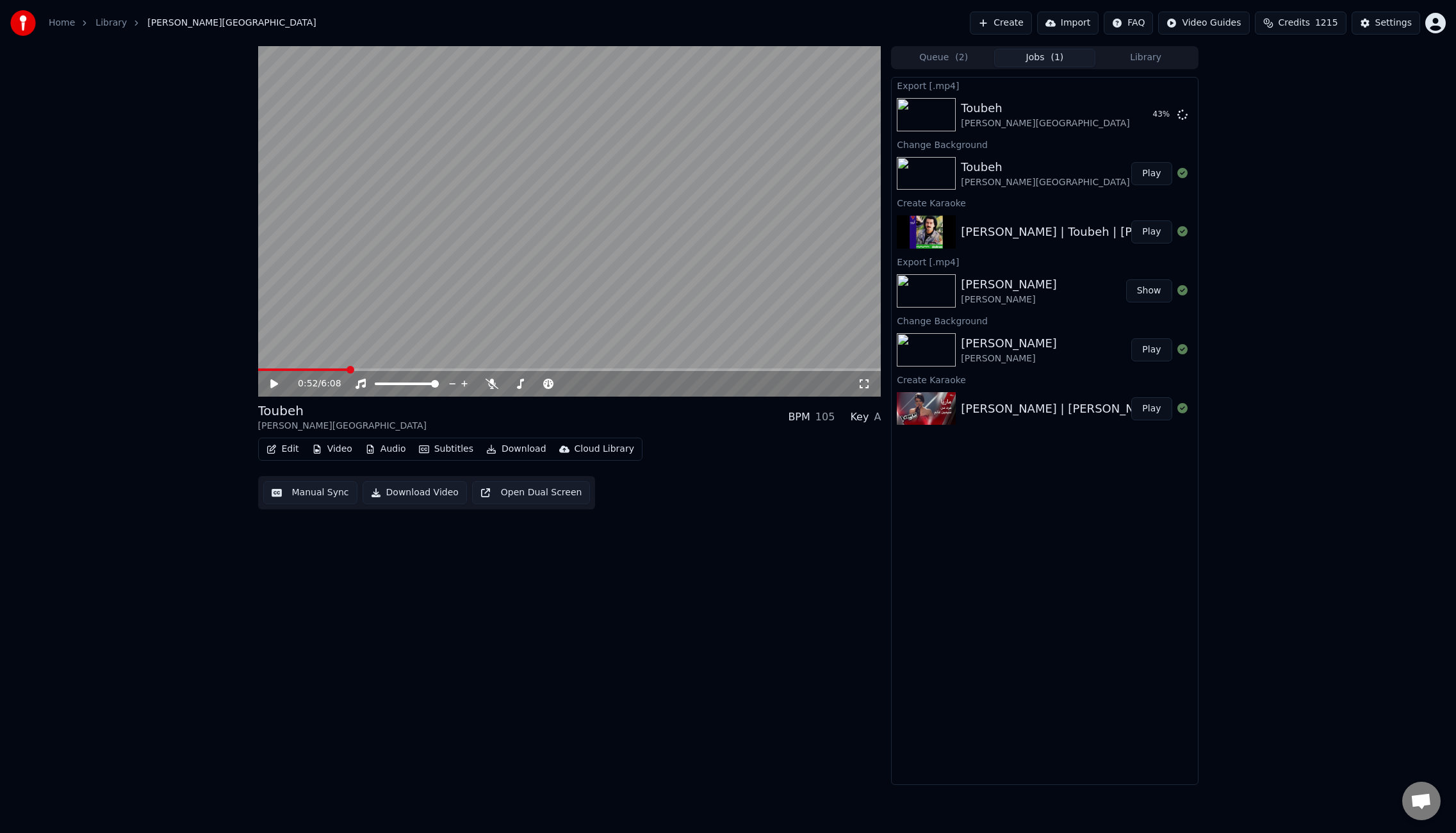
click at [294, 462] on div "Edit Video Audio Subtitles Download Cloud Library Manual Sync Download Video Op…" at bounding box center [570, 473] width 623 height 72
click at [289, 451] on button "Edit" at bounding box center [283, 449] width 43 height 18
click at [307, 499] on div "Edit Metadata" at bounding box center [319, 497] width 63 height 13
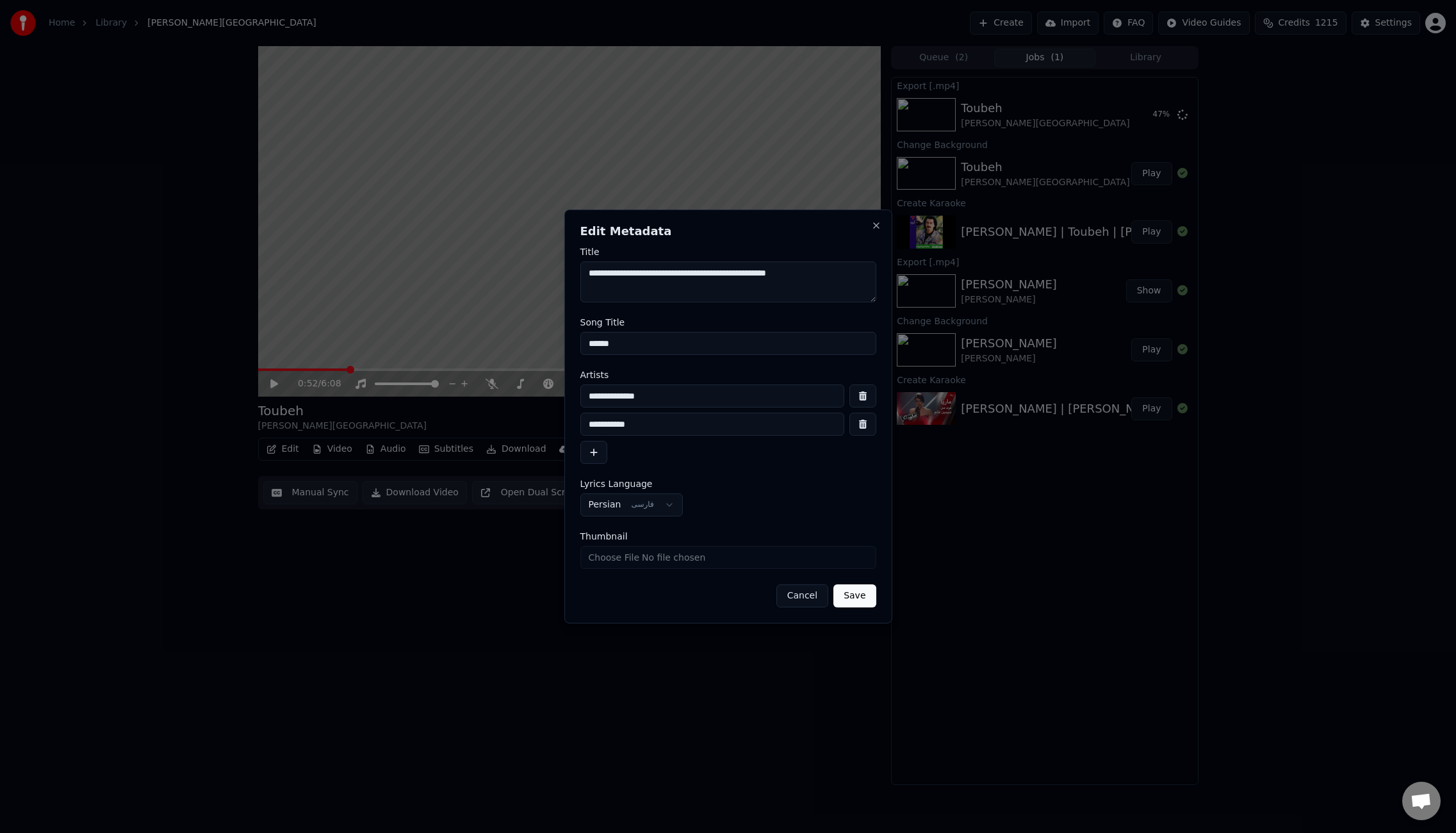
click at [759, 275] on textarea "**********" at bounding box center [728, 282] width 296 height 41
click at [877, 223] on button "Close" at bounding box center [876, 225] width 10 height 10
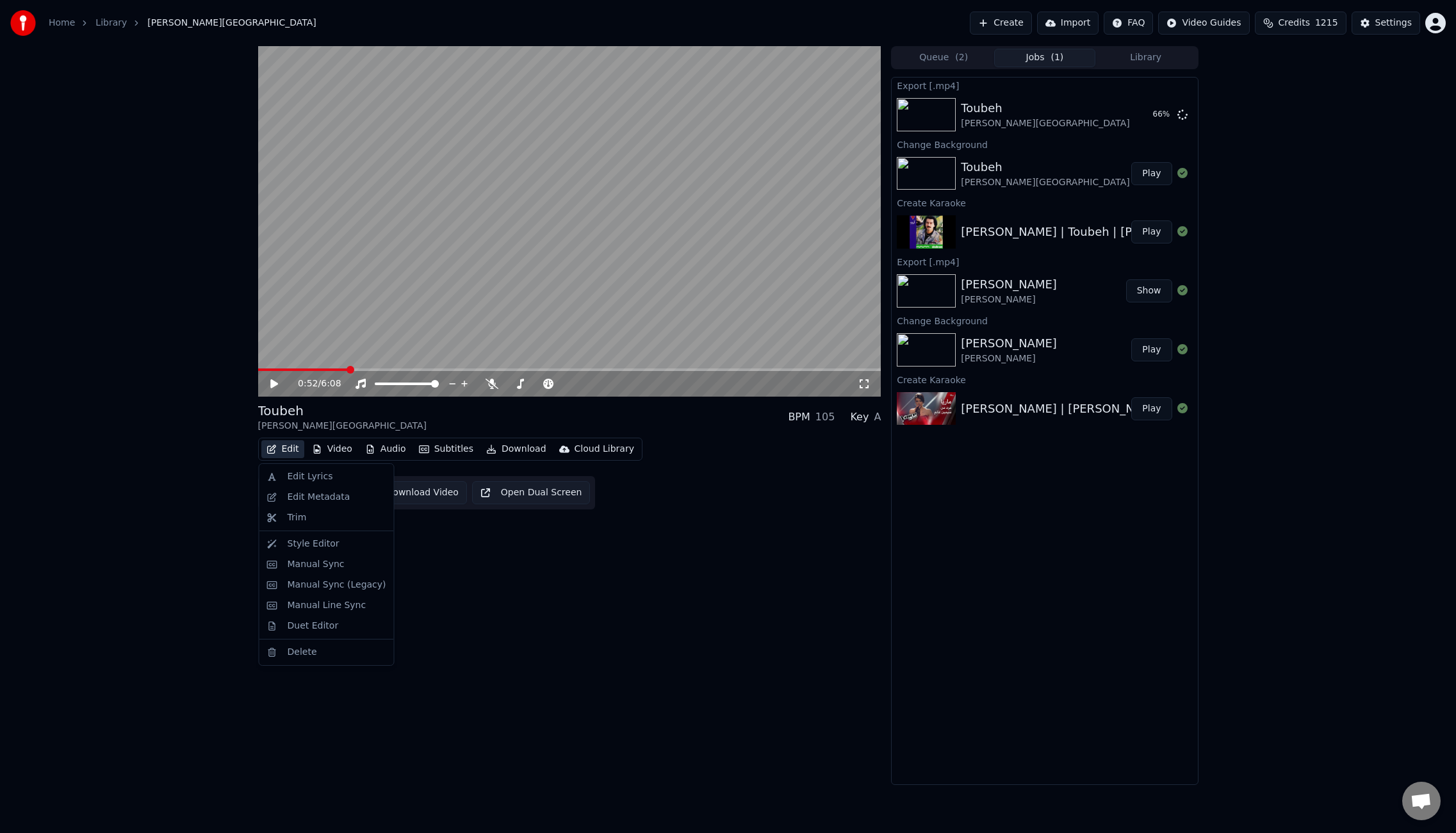
click at [289, 448] on button "Edit" at bounding box center [283, 449] width 43 height 18
click at [309, 472] on div "Edit Lyrics" at bounding box center [311, 476] width 46 height 13
click at [291, 451] on button "Edit" at bounding box center [283, 449] width 43 height 18
click at [309, 480] on div "Edit Lyrics" at bounding box center [311, 476] width 46 height 13
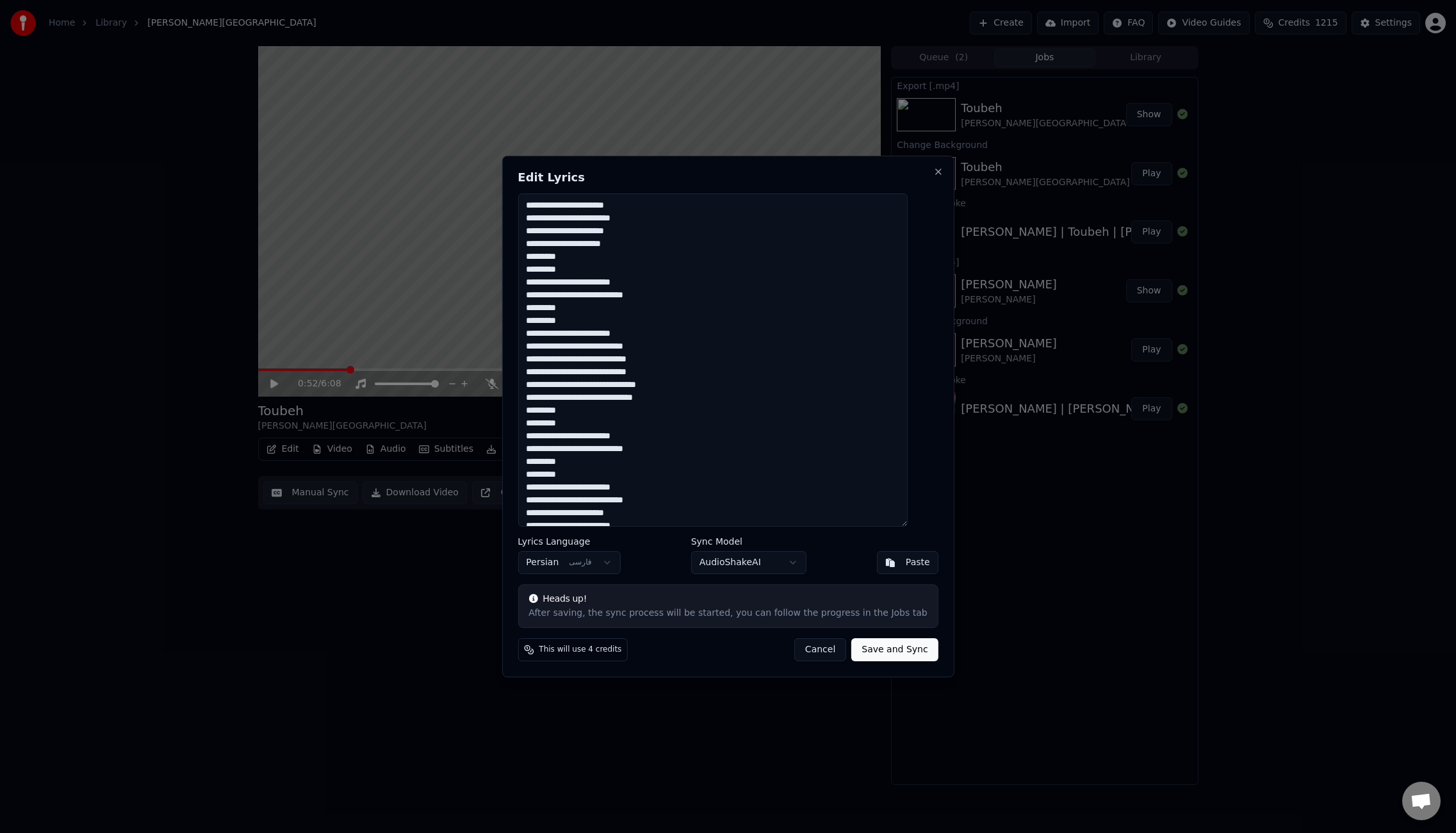
click at [847, 363] on textarea at bounding box center [712, 359] width 389 height 333
click at [815, 648] on button "Cancel" at bounding box center [819, 649] width 52 height 23
